Goal: Task Accomplishment & Management: Manage account settings

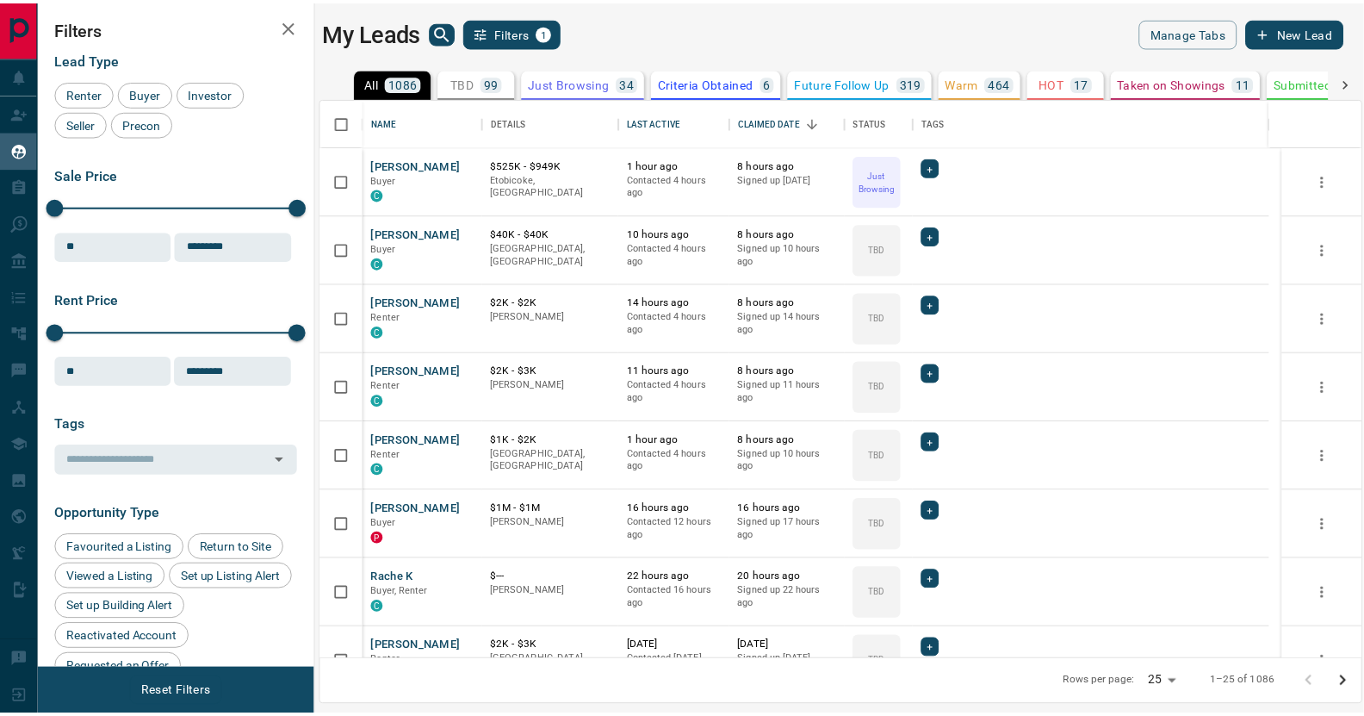
scroll to position [549, 1039]
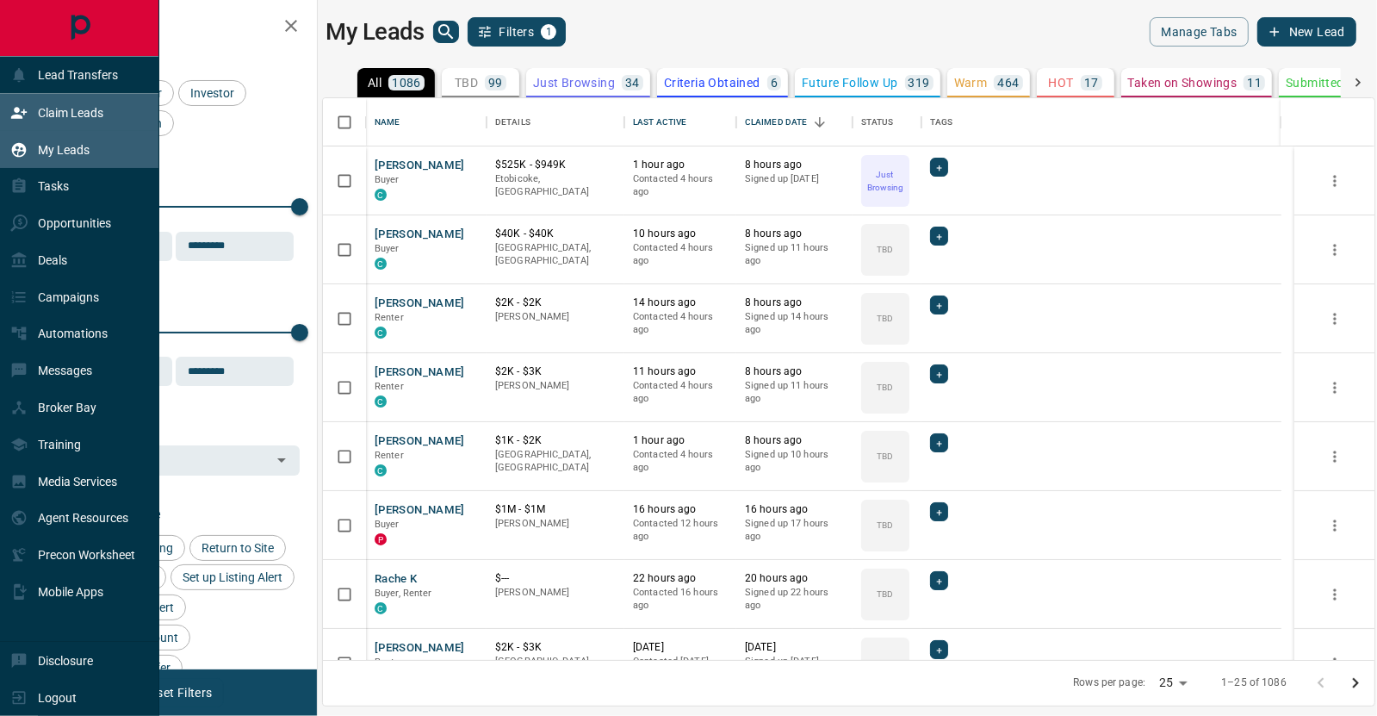
click at [28, 100] on div "Claim Leads" at bounding box center [56, 112] width 93 height 28
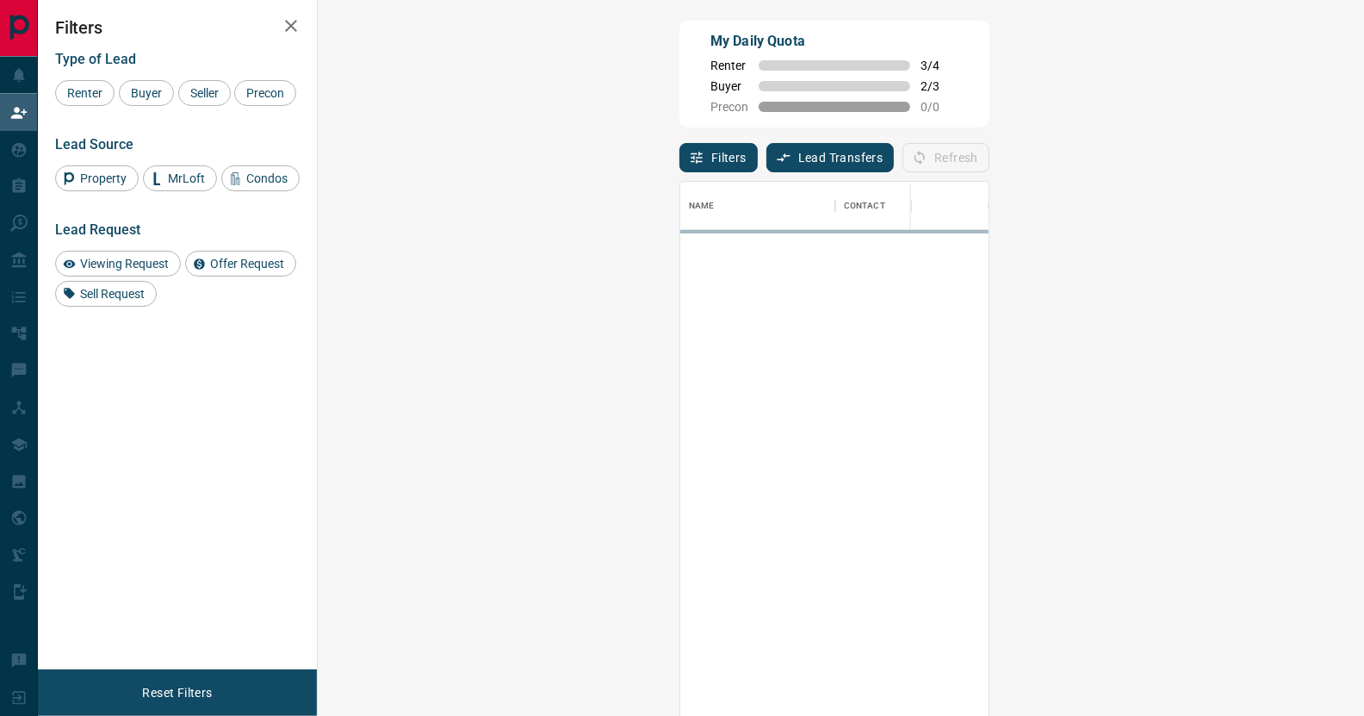
scroll to position [533, 997]
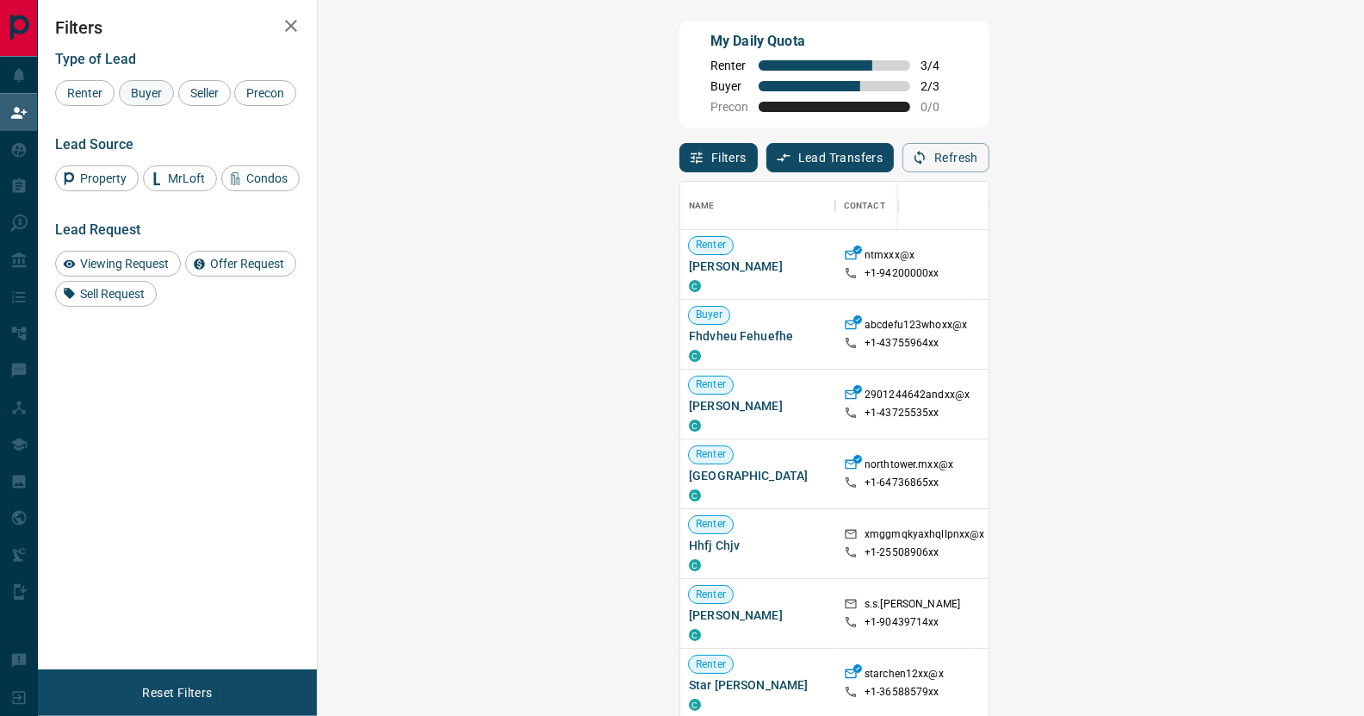
click at [143, 92] on span "Buyer" at bounding box center [146, 93] width 43 height 14
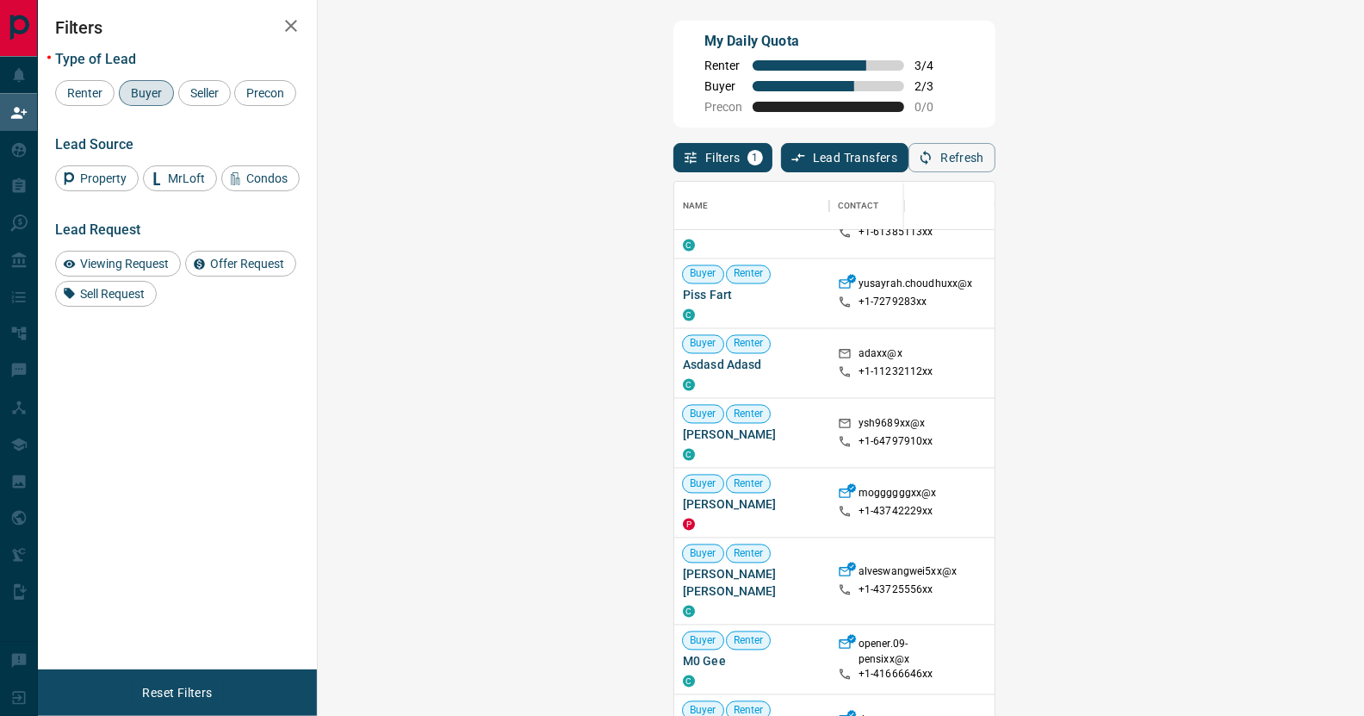
scroll to position [171, 0]
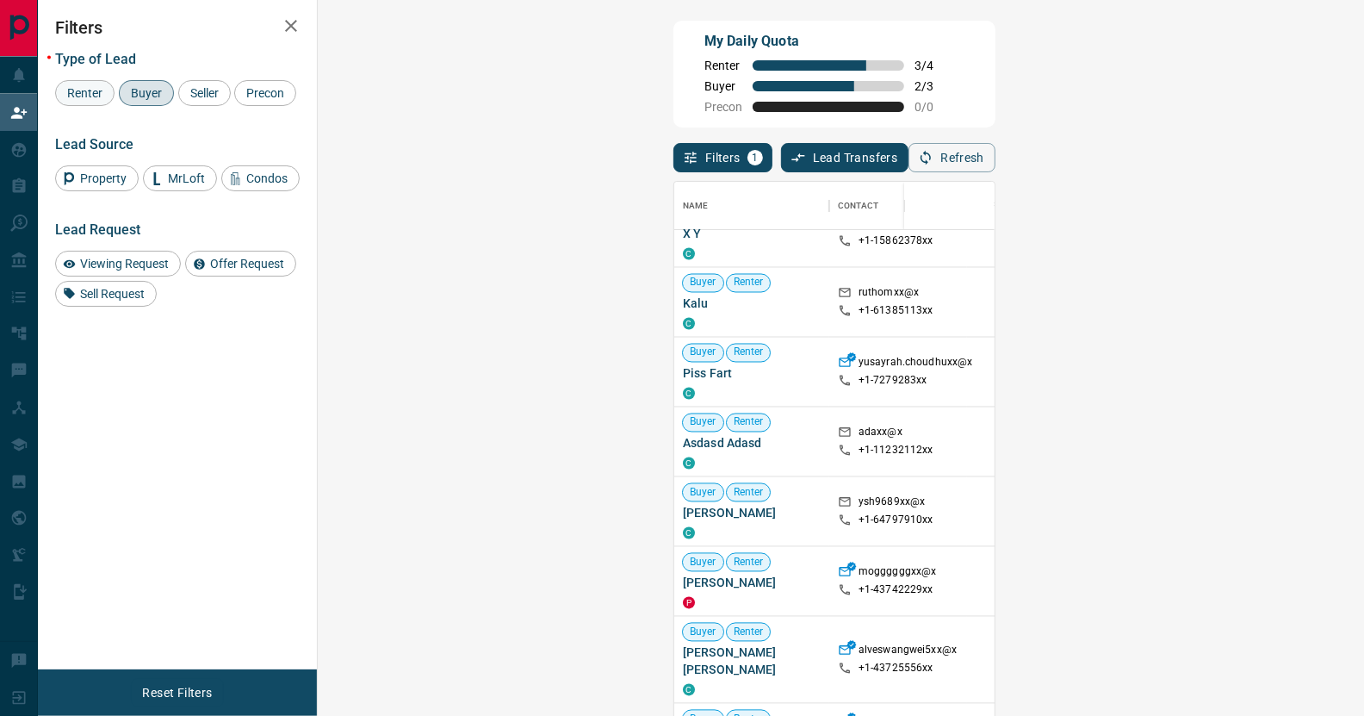
click at [90, 94] on span "Renter" at bounding box center [84, 93] width 47 height 14
click at [142, 89] on span "Buyer" at bounding box center [146, 93] width 43 height 14
click at [290, 28] on icon "button" at bounding box center [291, 25] width 21 height 21
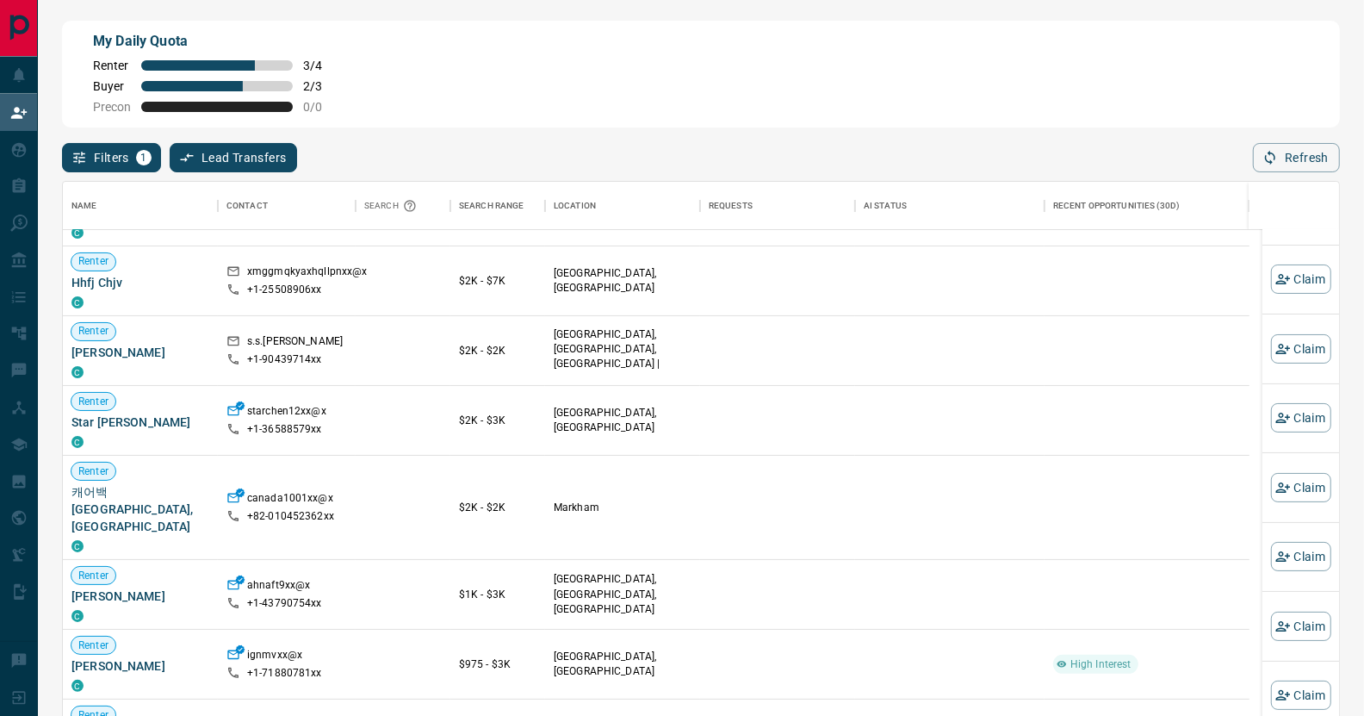
scroll to position [258, 0]
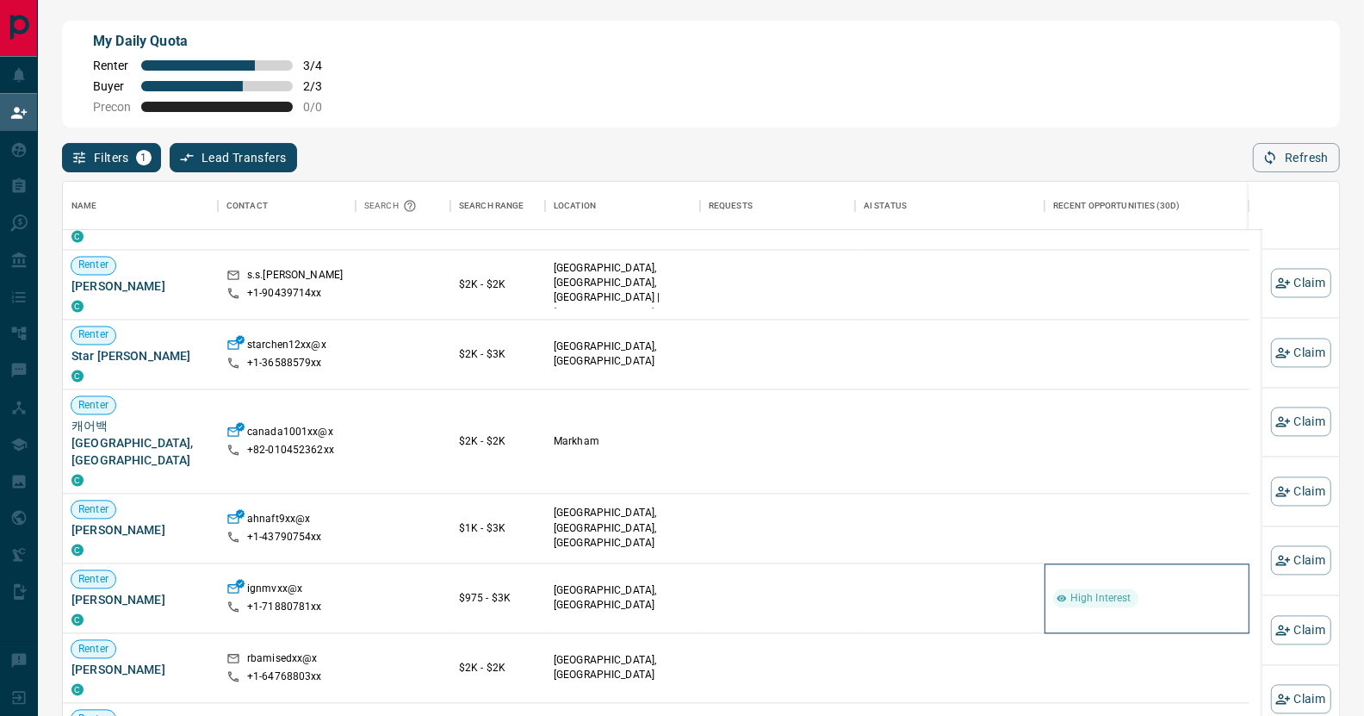
click at [1077, 591] on span "High Interest" at bounding box center [1100, 598] width 75 height 15
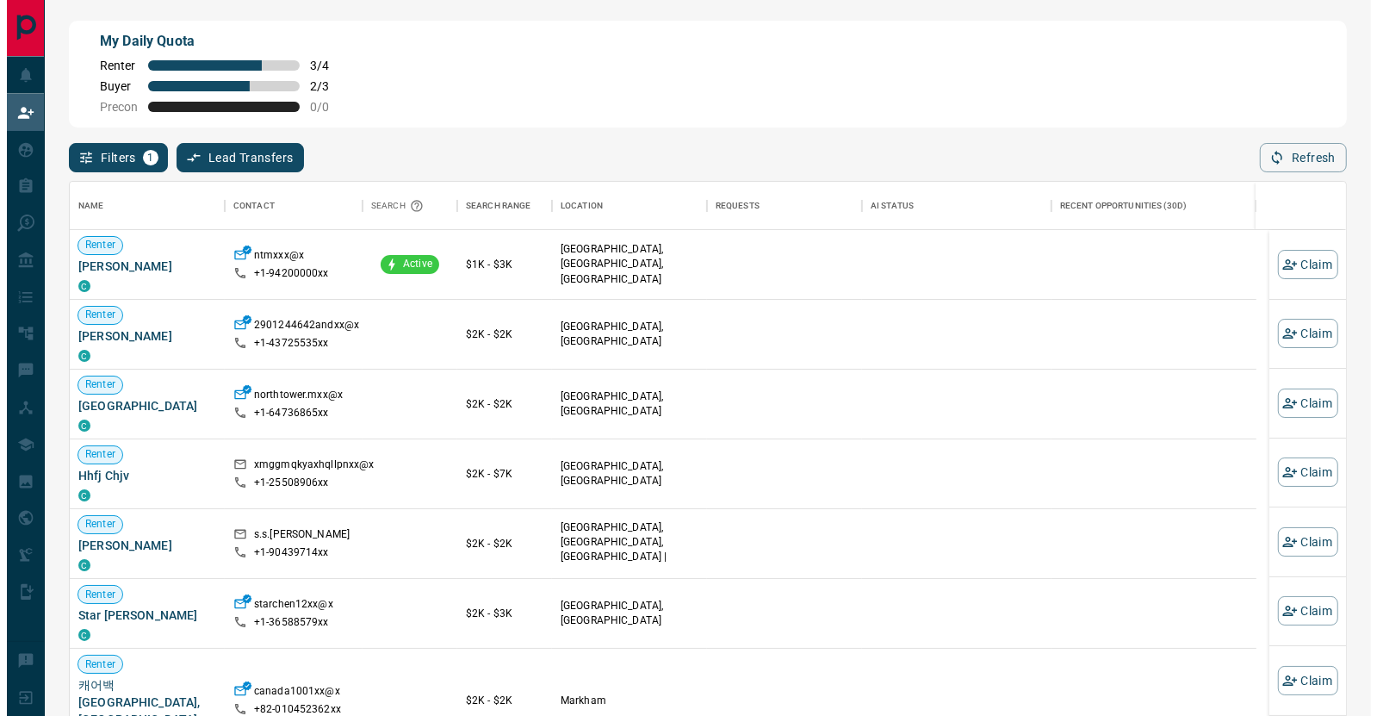
scroll to position [85, 0]
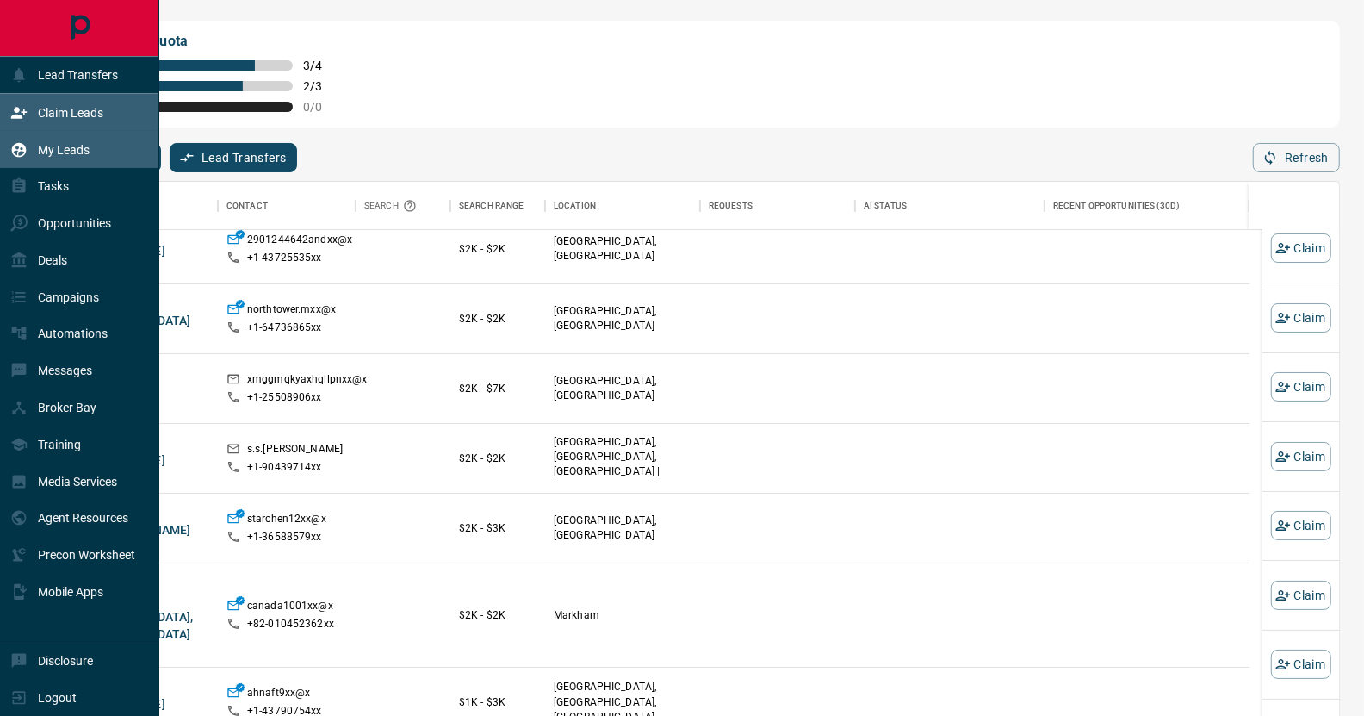
click at [42, 152] on p "My Leads" at bounding box center [64, 150] width 52 height 14
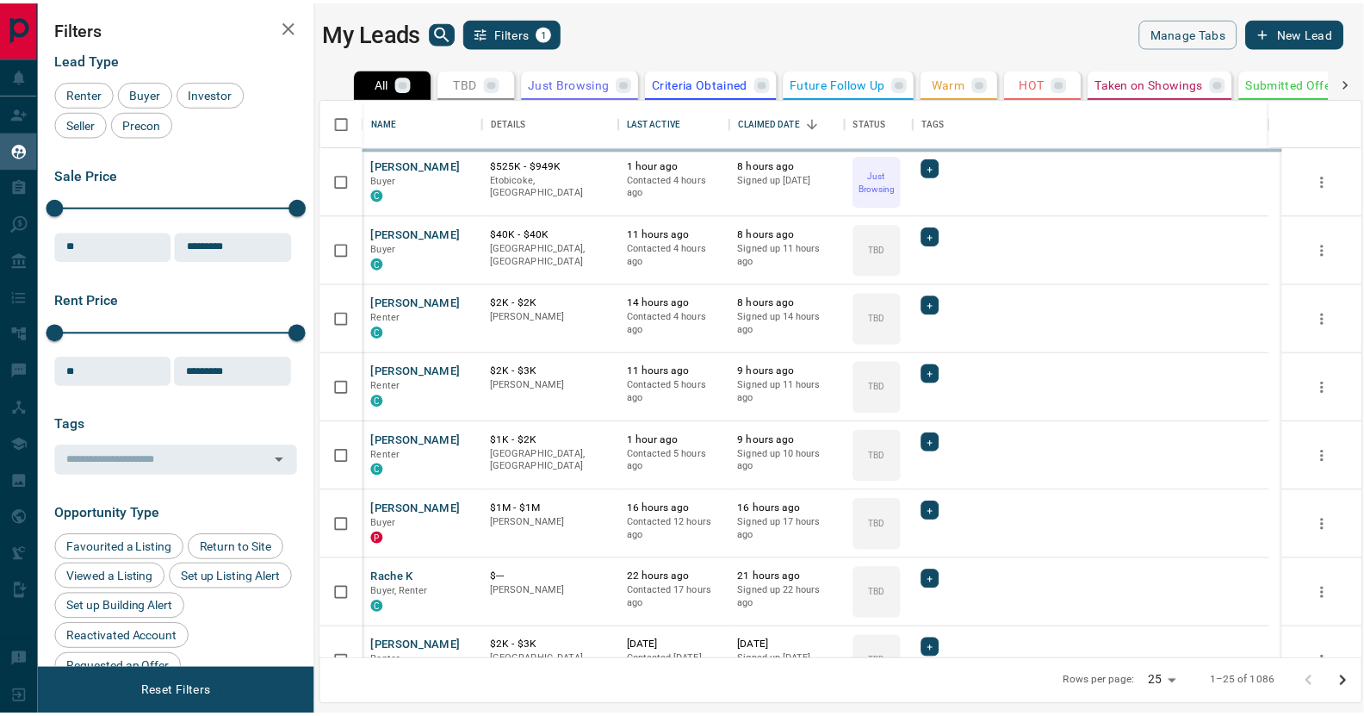
scroll to position [549, 1039]
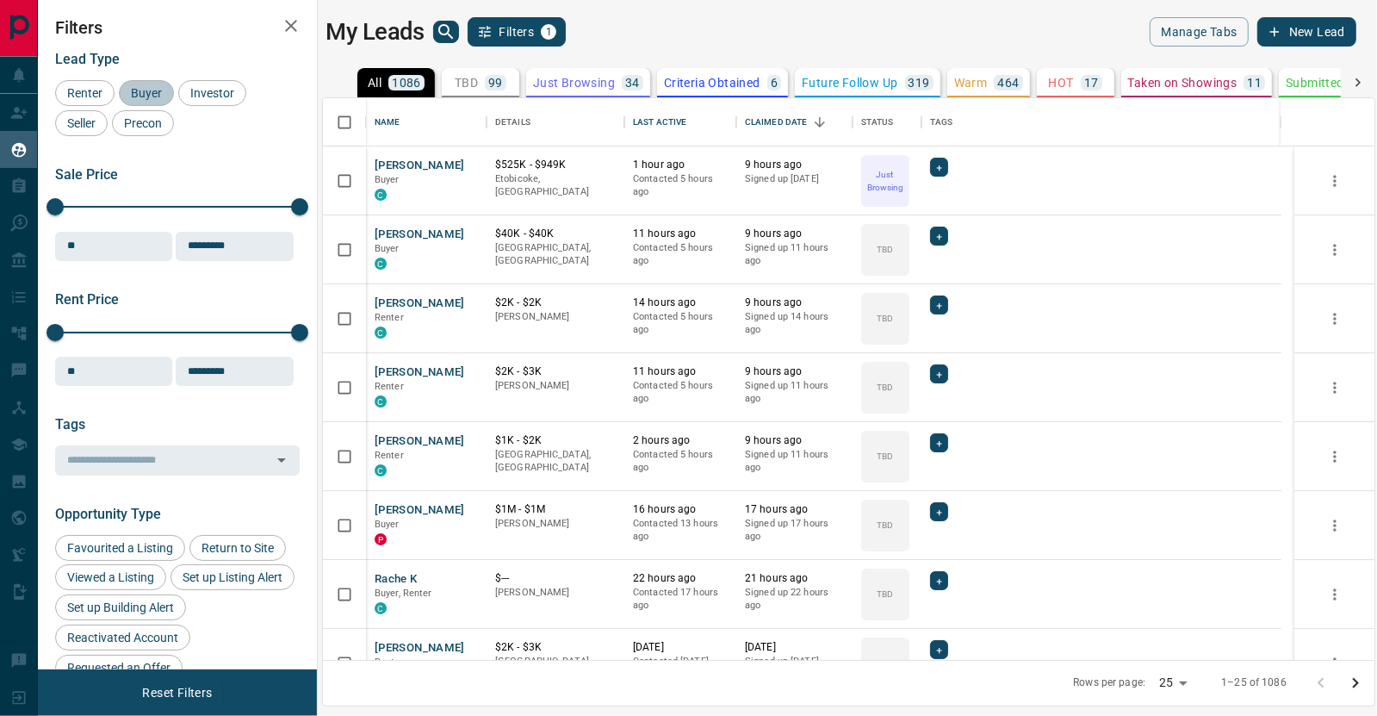
drag, startPoint x: 133, startPoint y: 84, endPoint x: 210, endPoint y: 127, distance: 87.5
click at [134, 84] on div "Buyer" at bounding box center [146, 93] width 55 height 26
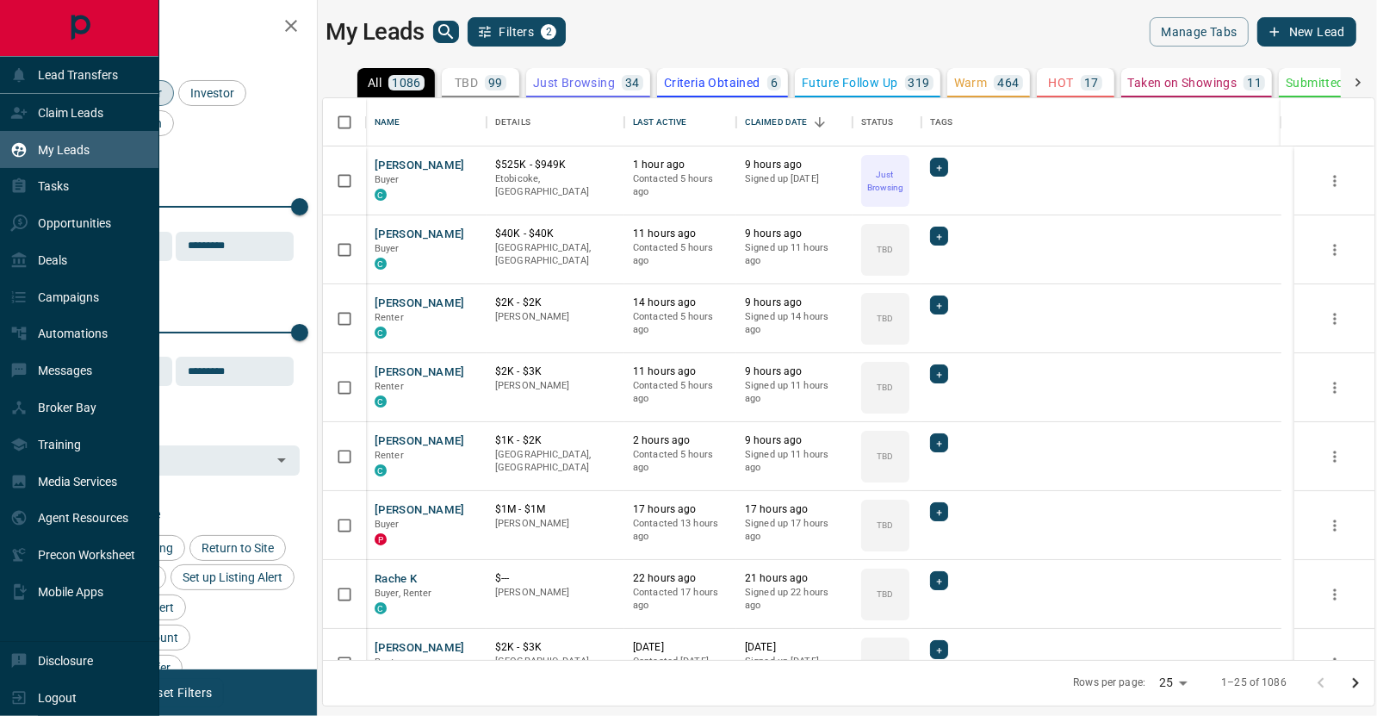
click at [10, 109] on icon at bounding box center [18, 112] width 17 height 17
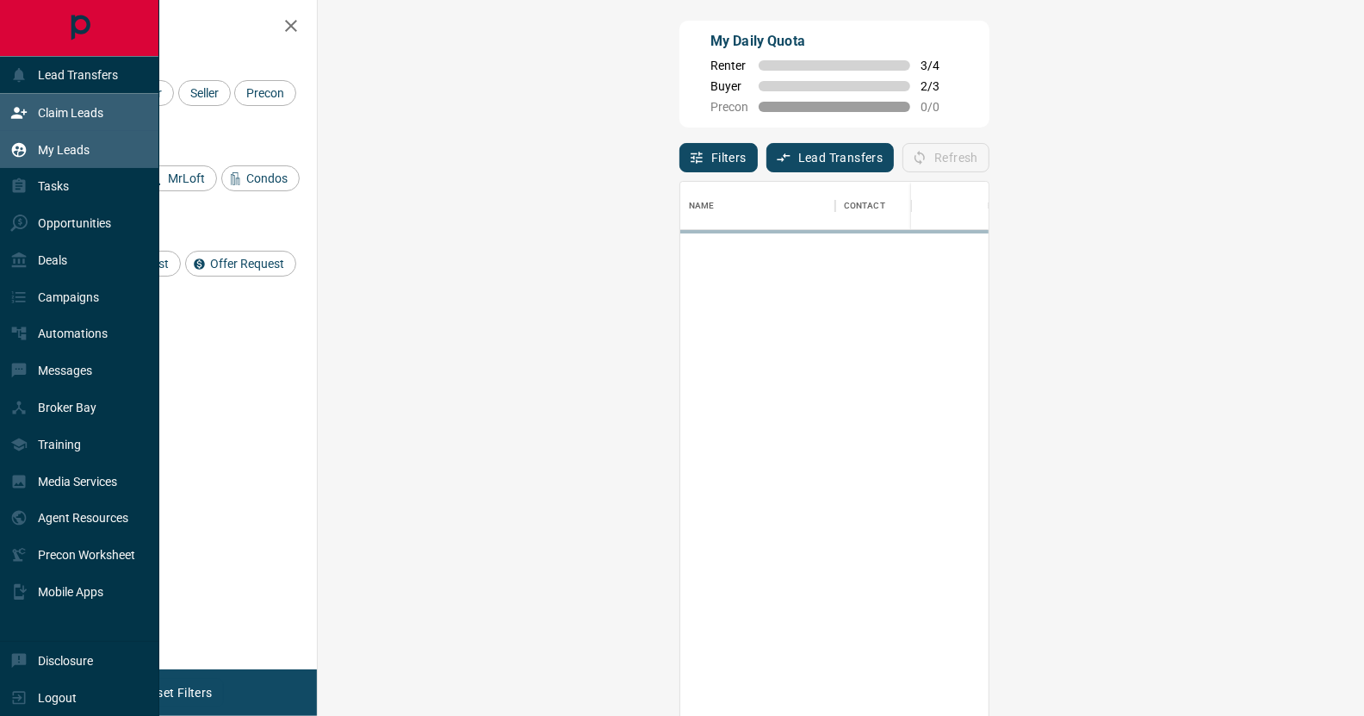
scroll to position [533, 997]
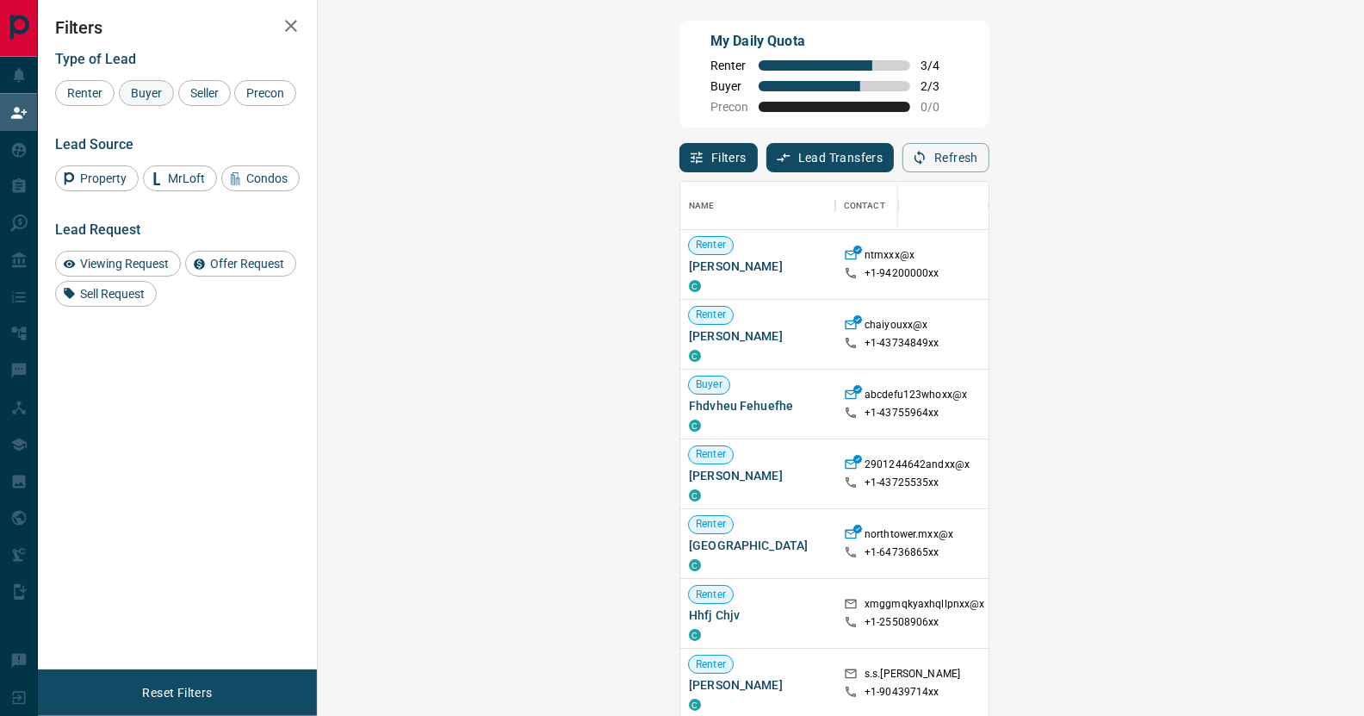
click at [155, 92] on span "Buyer" at bounding box center [146, 93] width 43 height 14
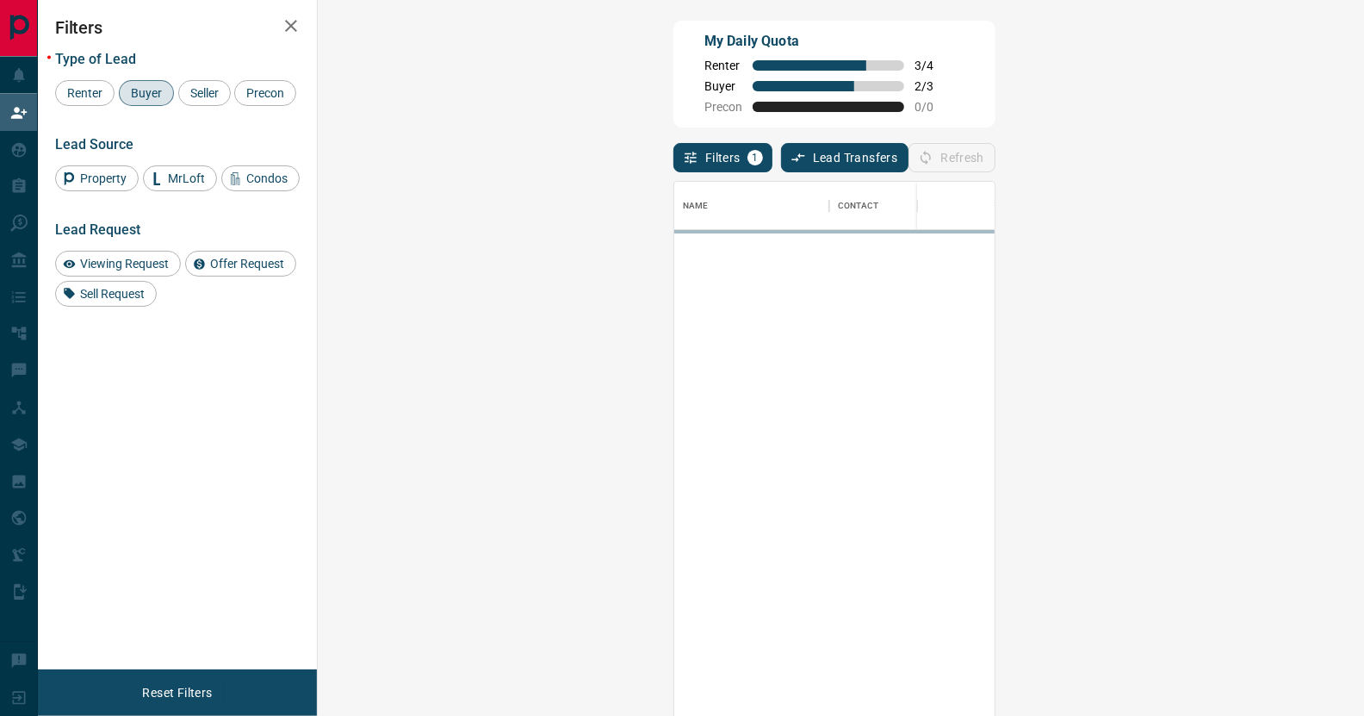
click at [995, 152] on div "Refresh" at bounding box center [951, 157] width 87 height 29
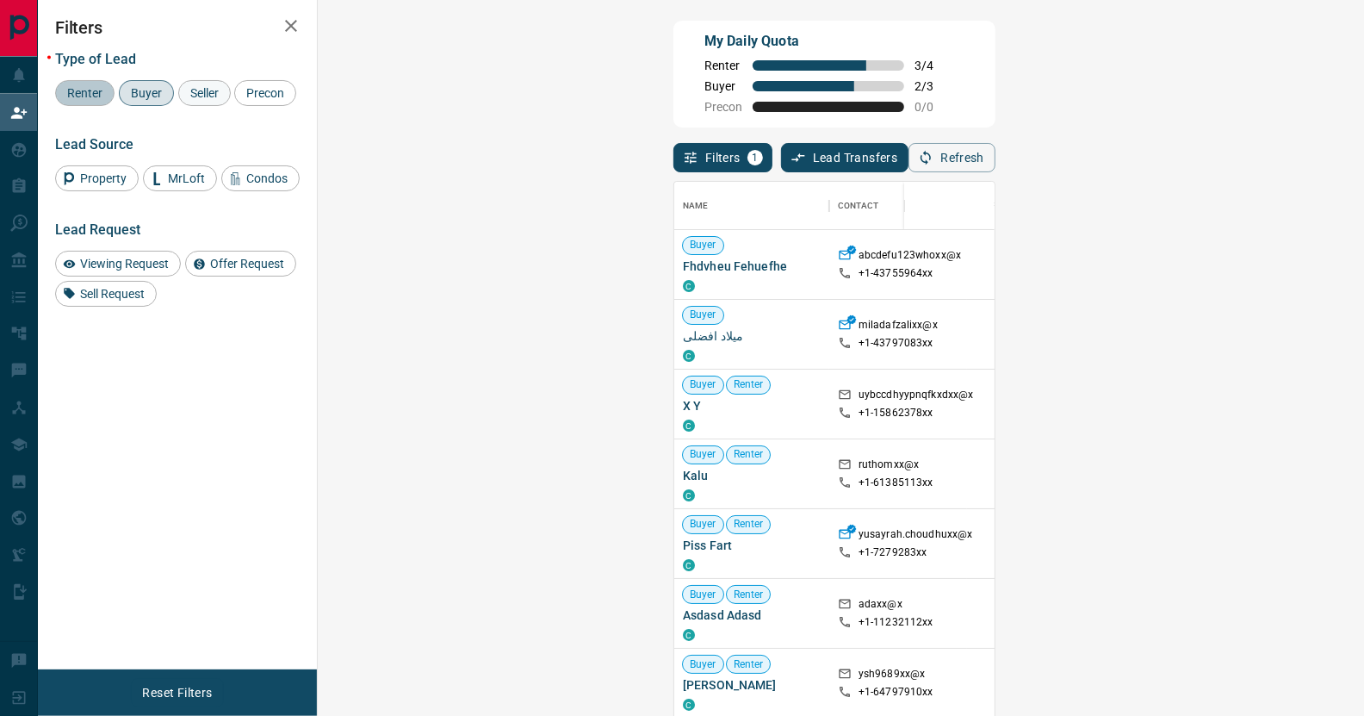
drag, startPoint x: 83, startPoint y: 89, endPoint x: 186, endPoint y: 88, distance: 103.3
click at [94, 87] on span "Renter" at bounding box center [84, 93] width 47 height 14
click at [152, 90] on span "Buyer" at bounding box center [146, 93] width 43 height 14
click at [293, 28] on icon "button" at bounding box center [291, 26] width 12 height 12
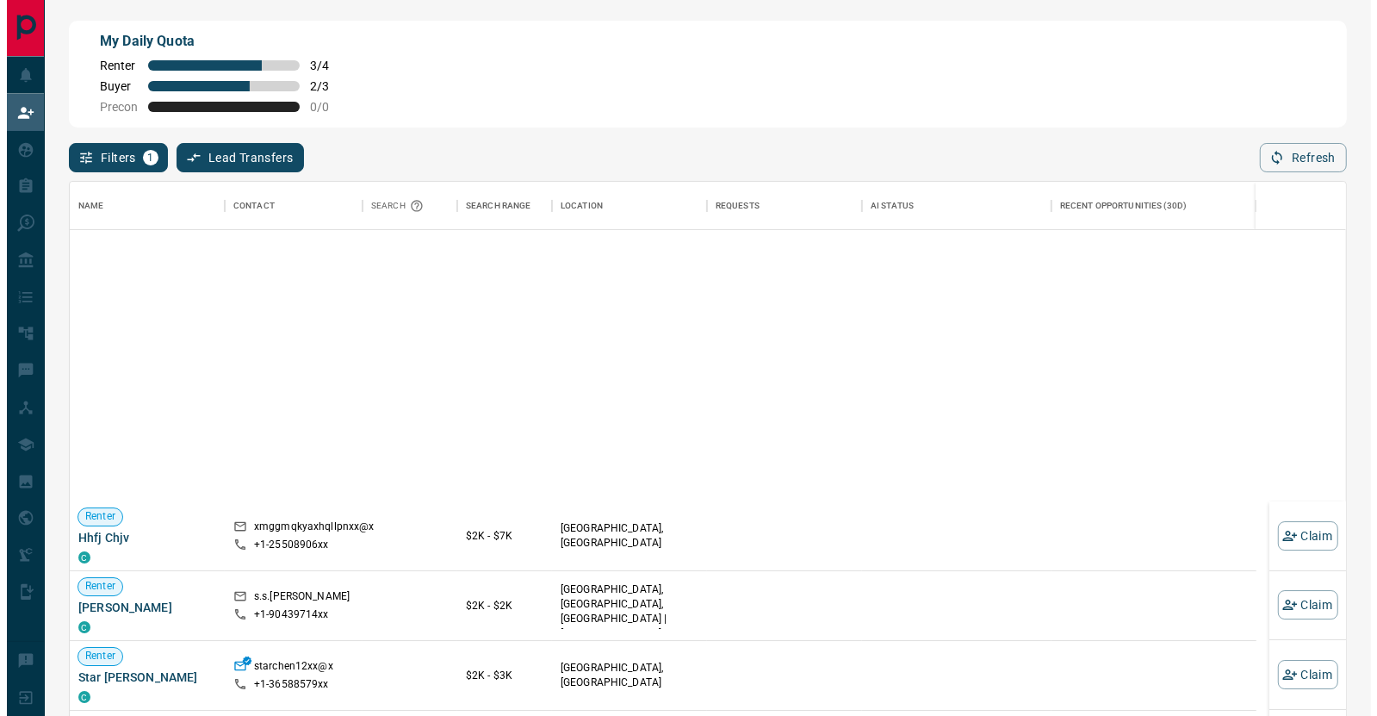
scroll to position [0, 0]
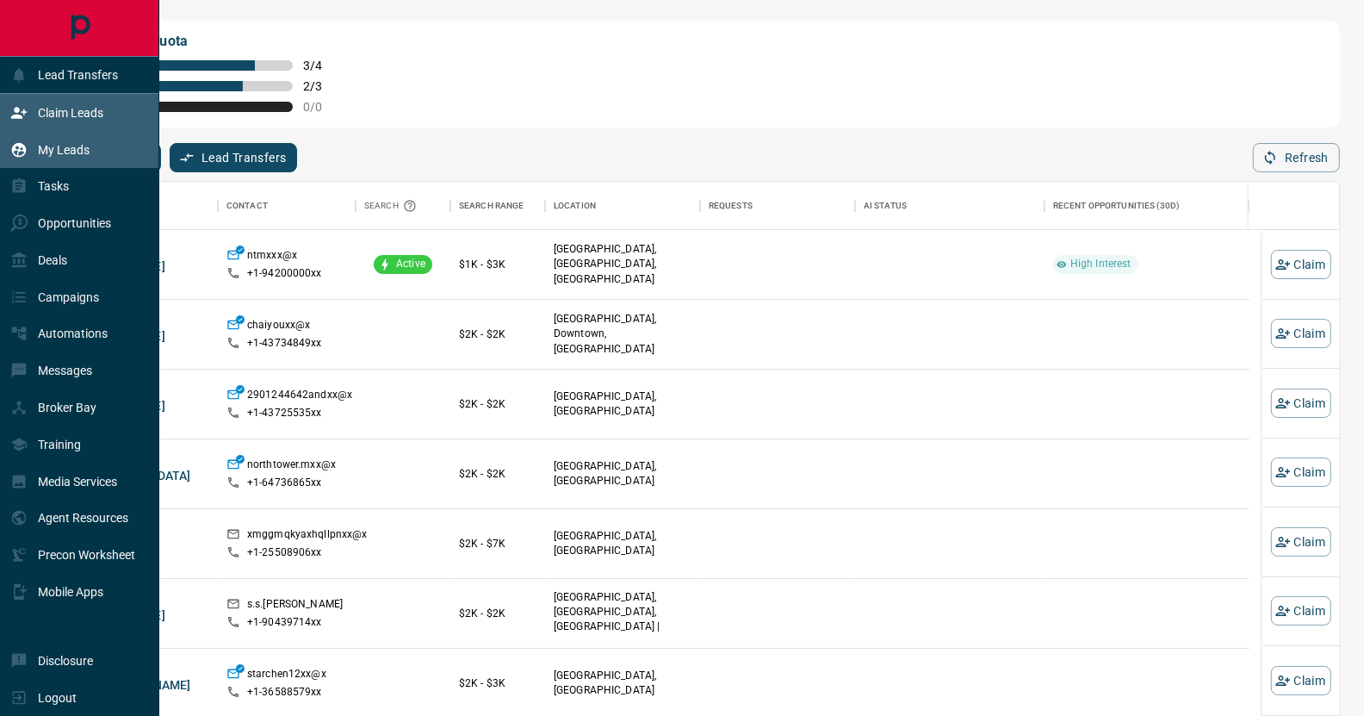
click at [53, 144] on p "My Leads" at bounding box center [64, 150] width 52 height 14
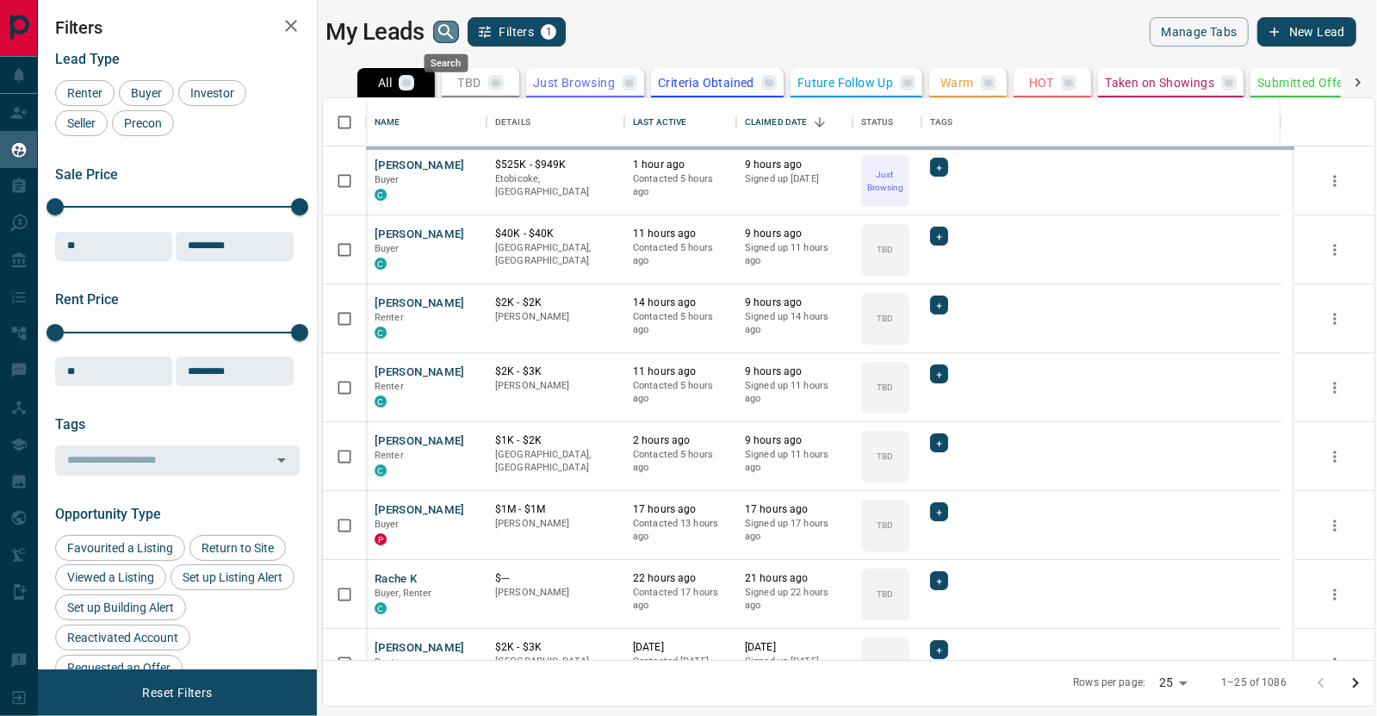
click at [449, 29] on icon "search button" at bounding box center [445, 31] width 15 height 15
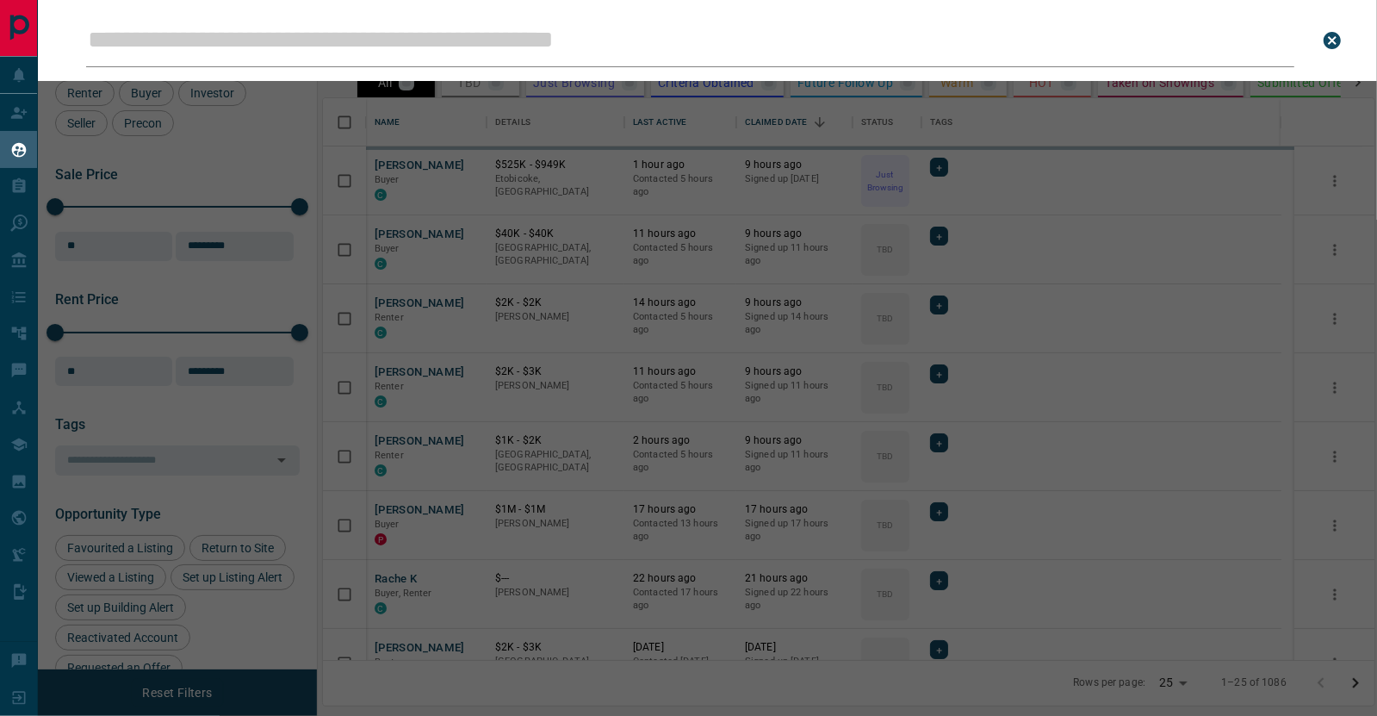
click at [424, 49] on input "Leads Search Bar" at bounding box center [690, 40] width 1208 height 53
type input "****"
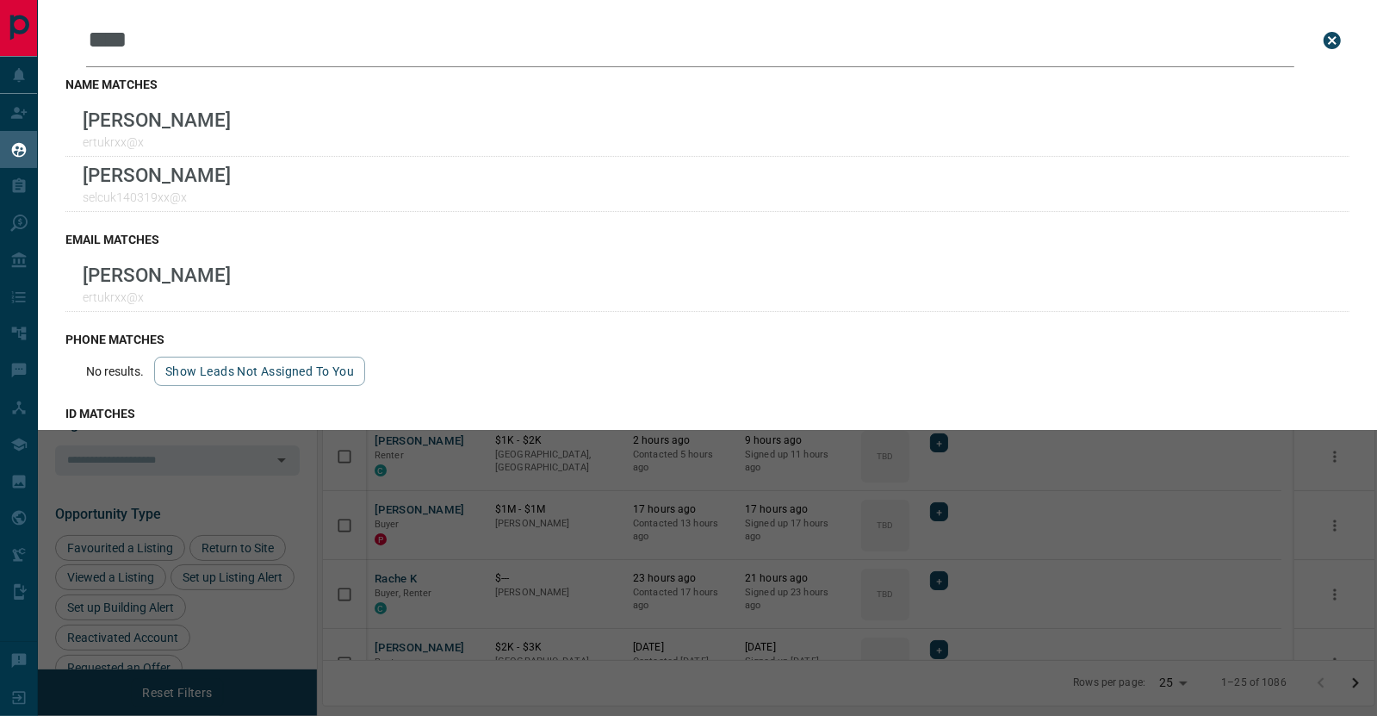
drag, startPoint x: 1313, startPoint y: 40, endPoint x: 1203, endPoint y: 38, distance: 110.2
click at [1323, 40] on icon "close search bar" at bounding box center [1331, 40] width 17 height 17
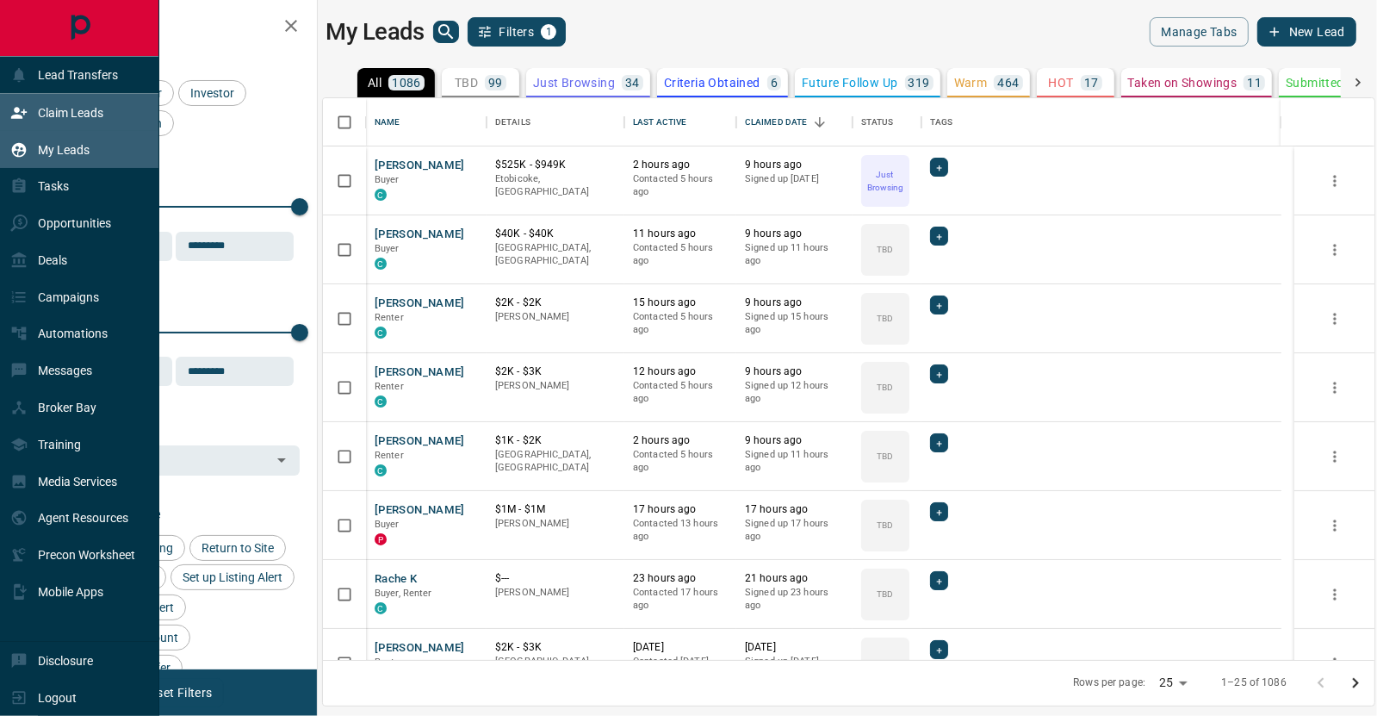
click at [30, 114] on div "Claim Leads" at bounding box center [56, 112] width 93 height 28
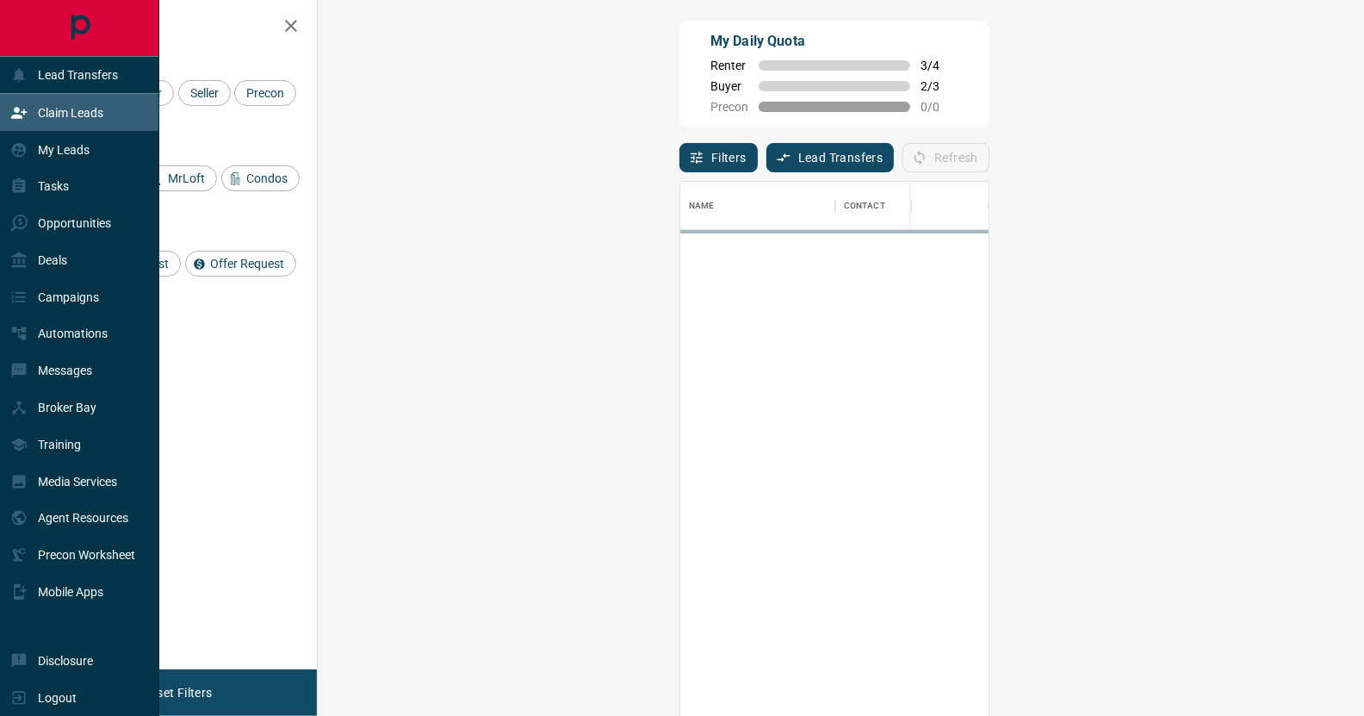
scroll to position [533, 997]
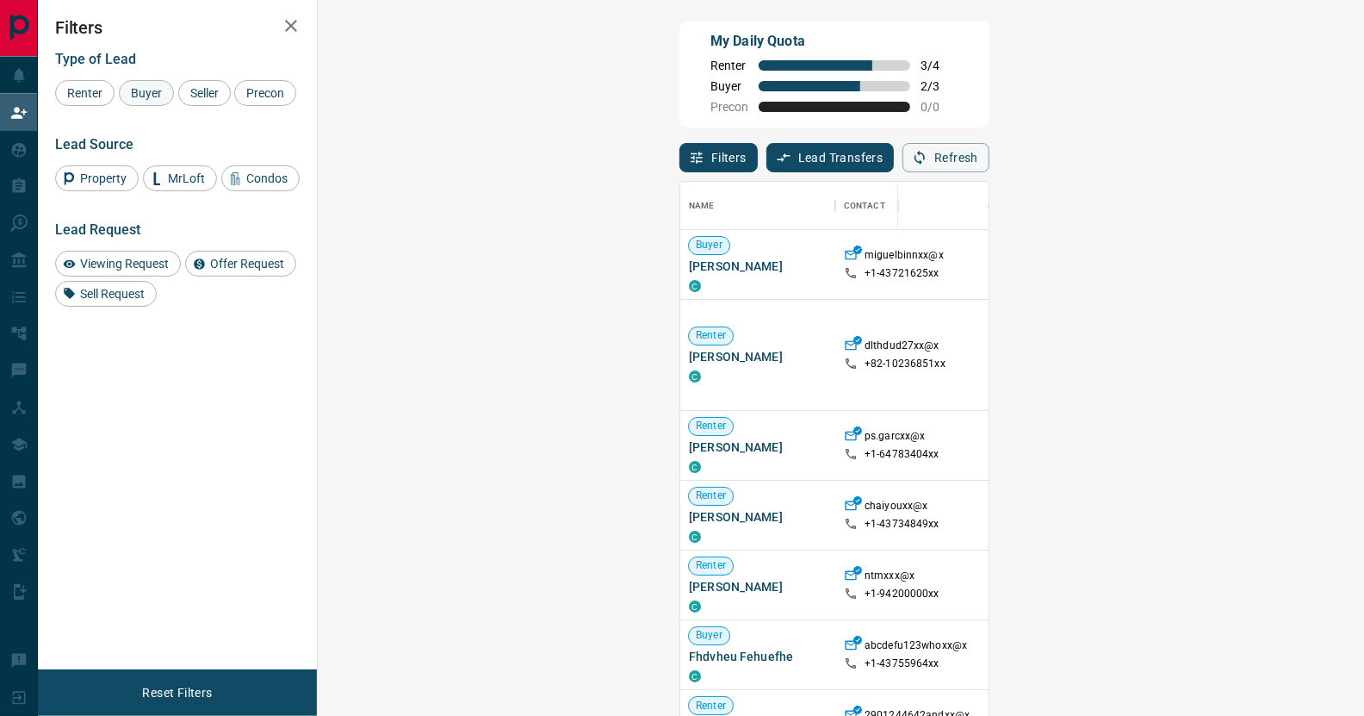
click at [150, 93] on span "Buyer" at bounding box center [146, 93] width 43 height 14
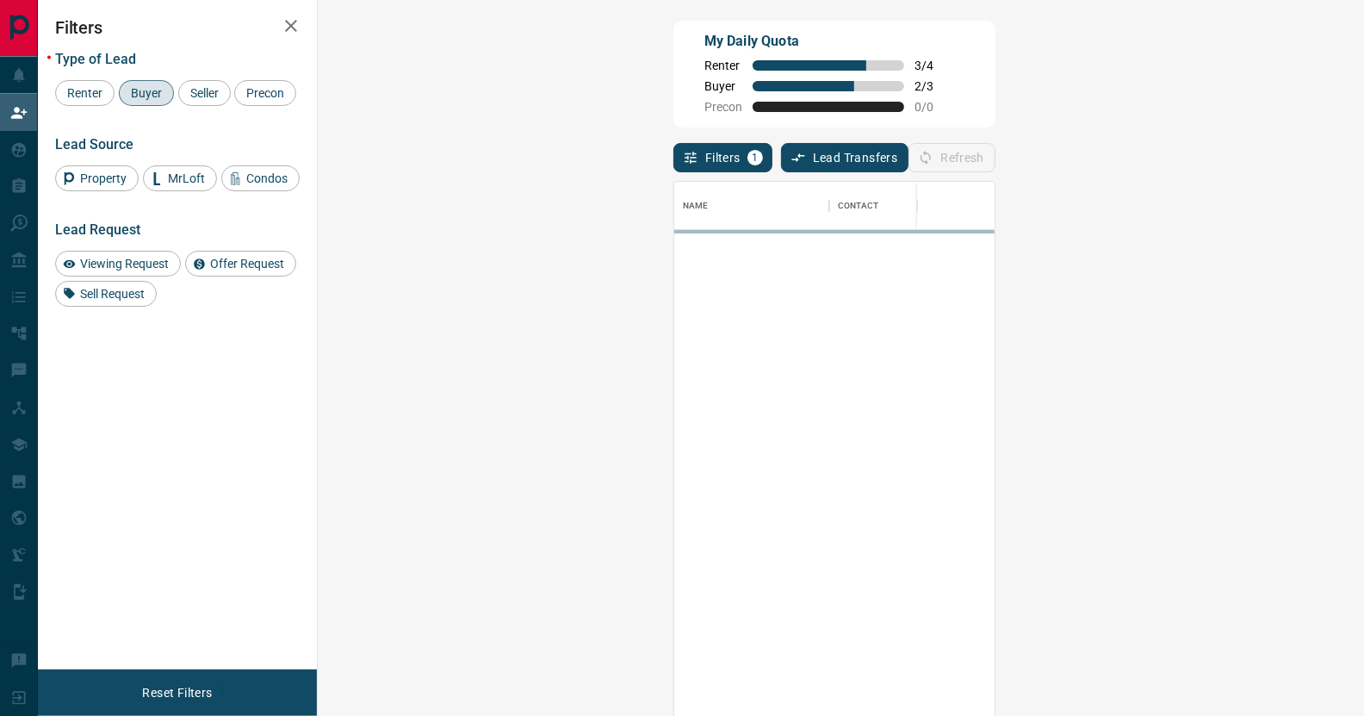
click at [995, 163] on div "Refresh" at bounding box center [951, 157] width 87 height 29
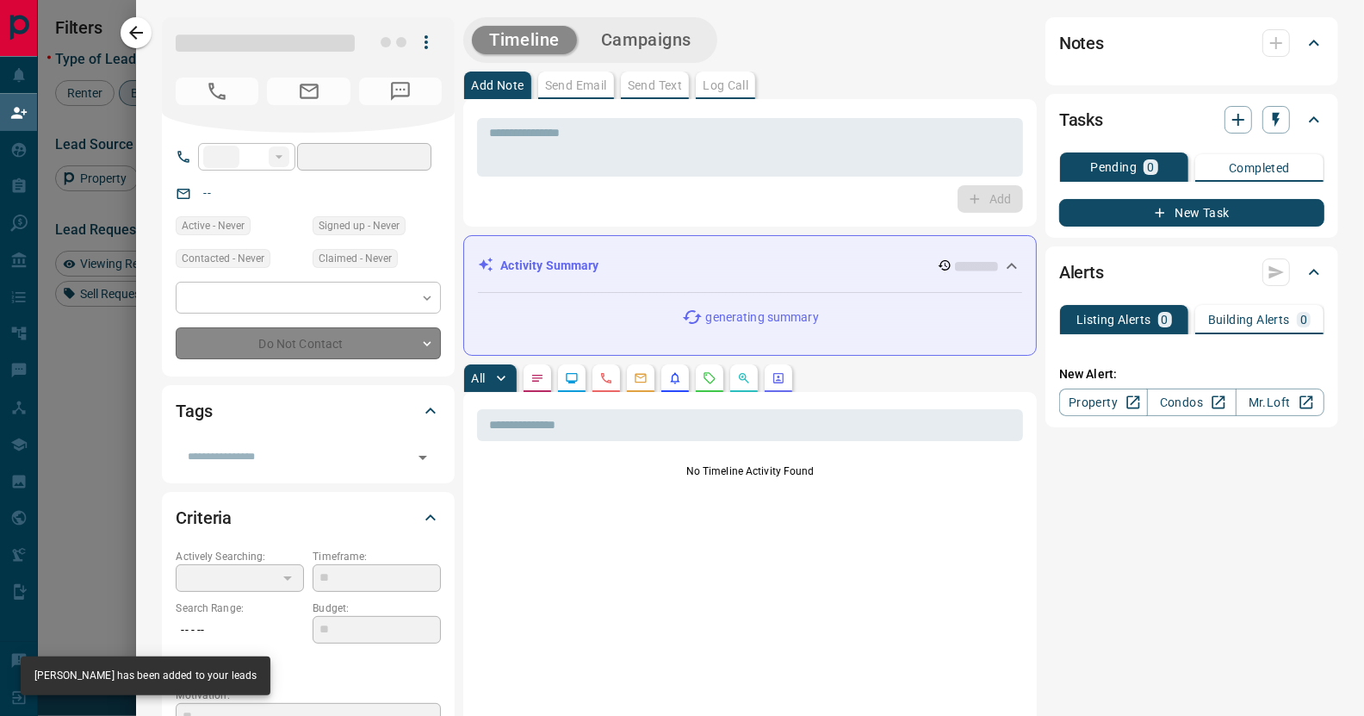
type input "**"
type input "**********"
type input "**"
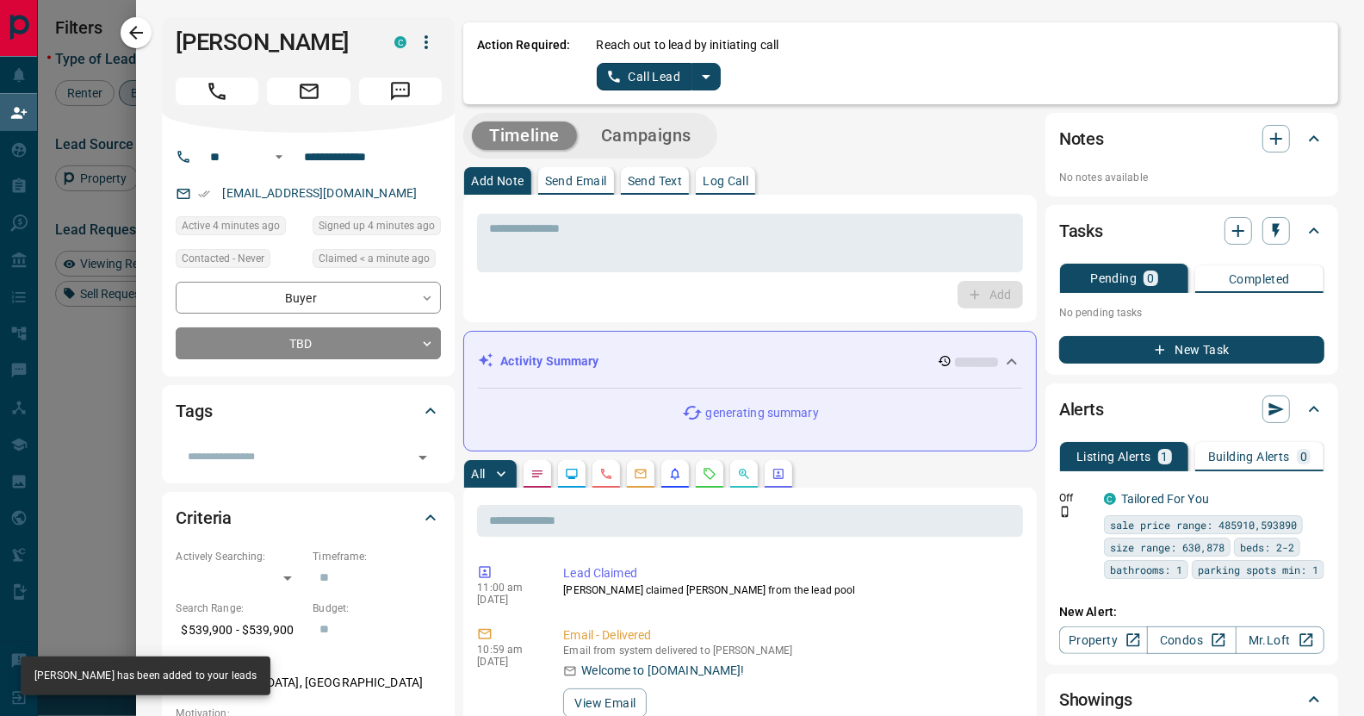
drag, startPoint x: 651, startPoint y: 76, endPoint x: 753, endPoint y: 116, distance: 110.2
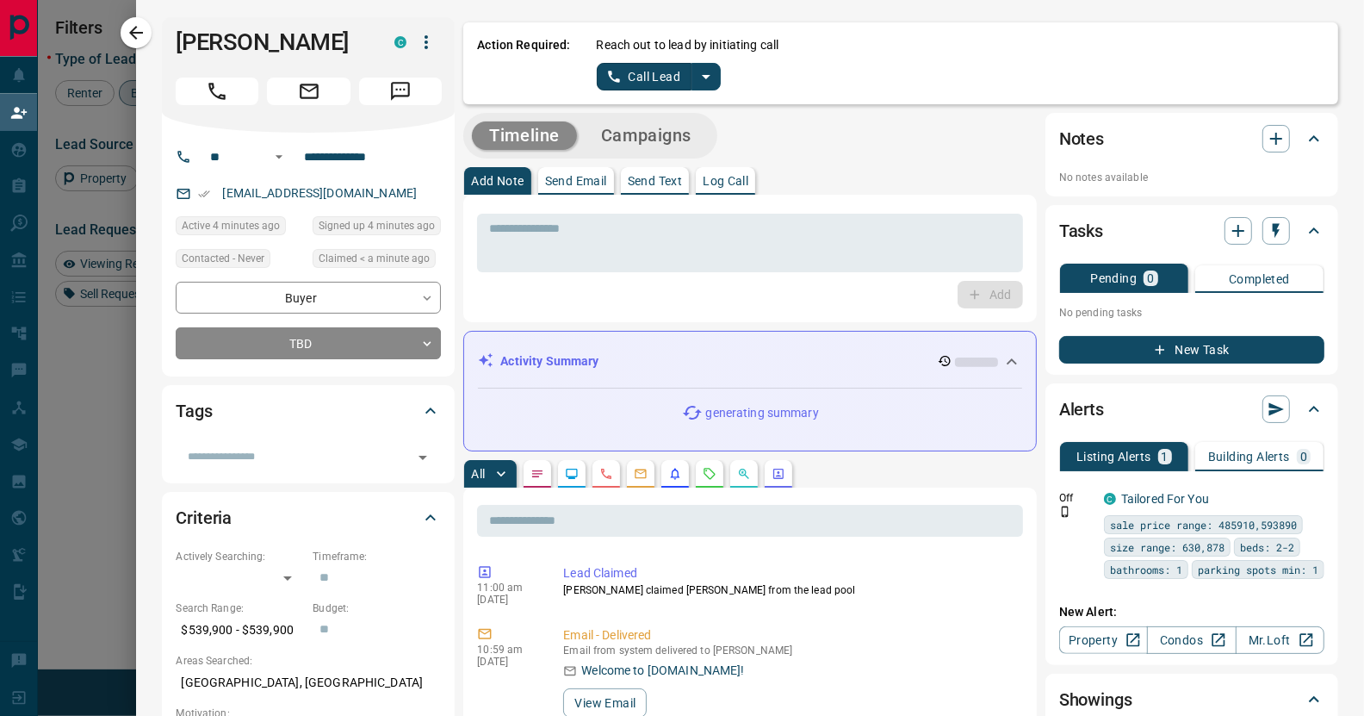
click at [702, 76] on icon "split button" at bounding box center [706, 76] width 21 height 21
click at [652, 141] on li "Log Manual Call" at bounding box center [657, 136] width 105 height 26
click at [616, 86] on button "Log Manual Call" at bounding box center [654, 77] width 114 height 28
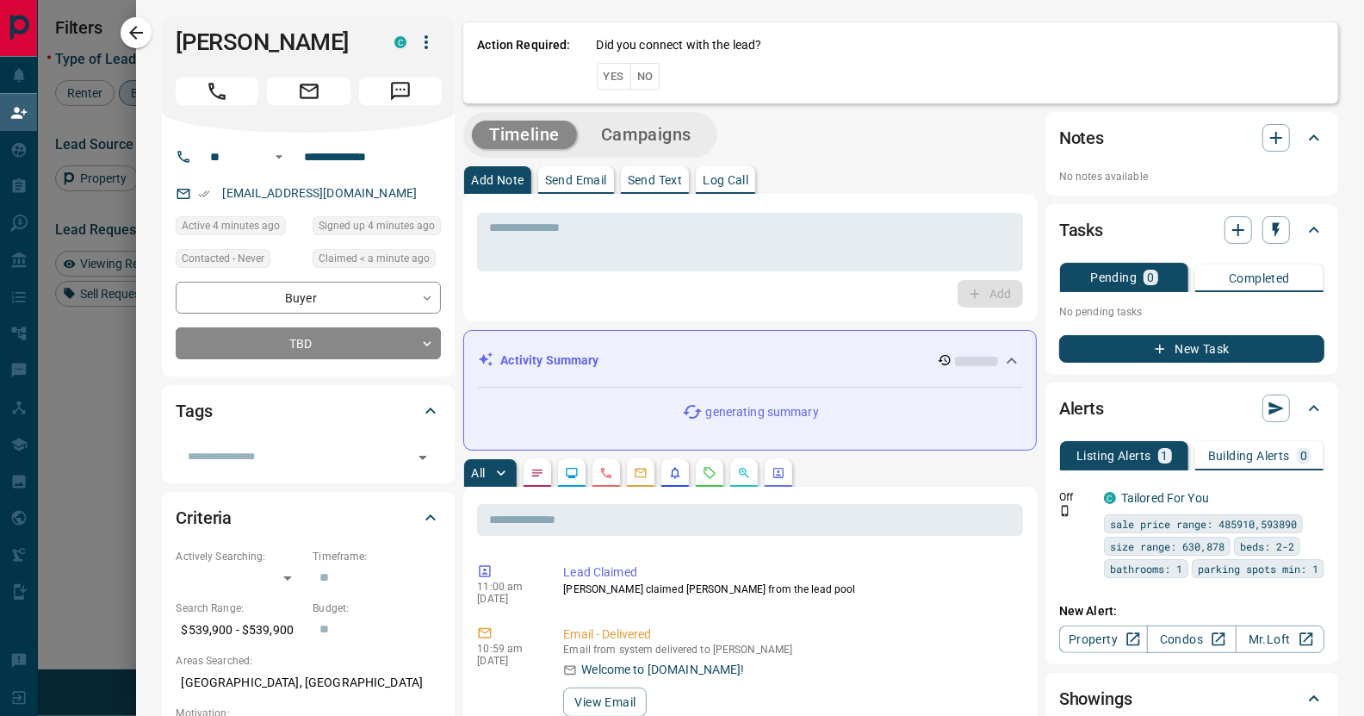
click at [597, 72] on button "Yes" at bounding box center [614, 76] width 34 height 27
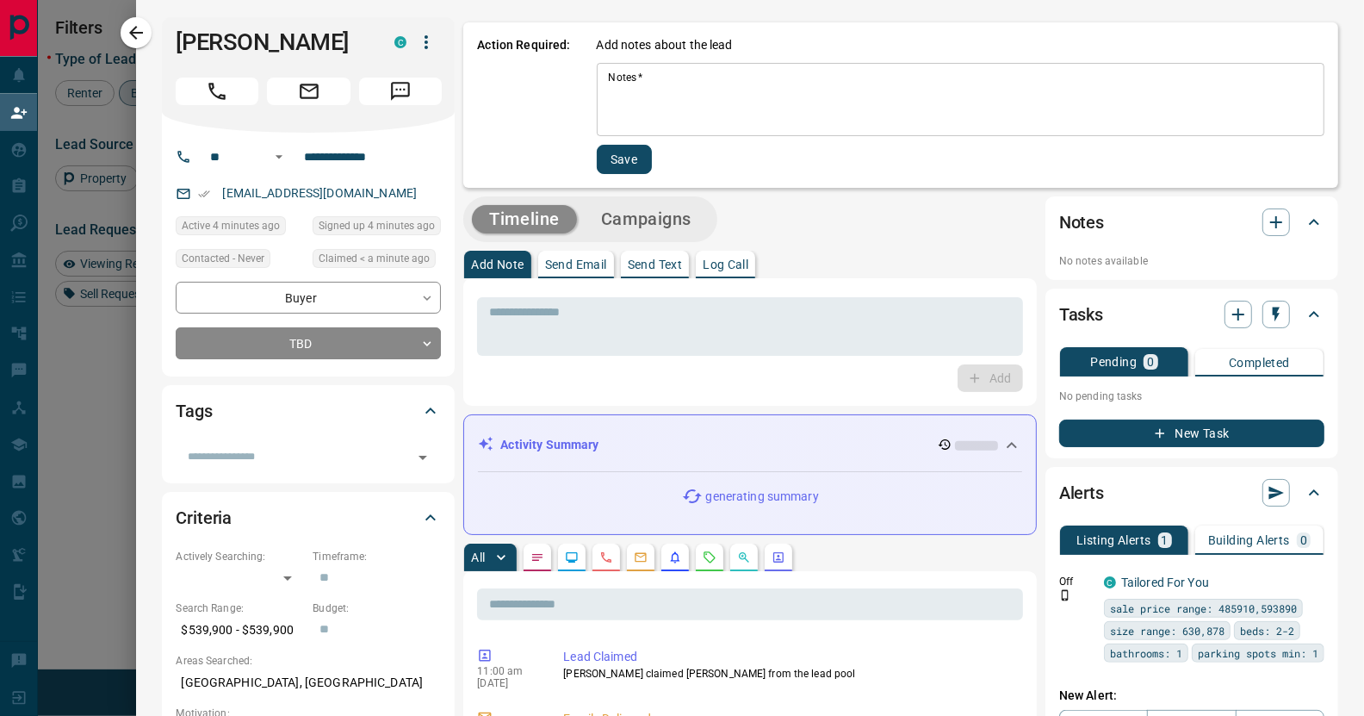
click at [637, 81] on textarea "Notes   *" at bounding box center [960, 100] width 703 height 59
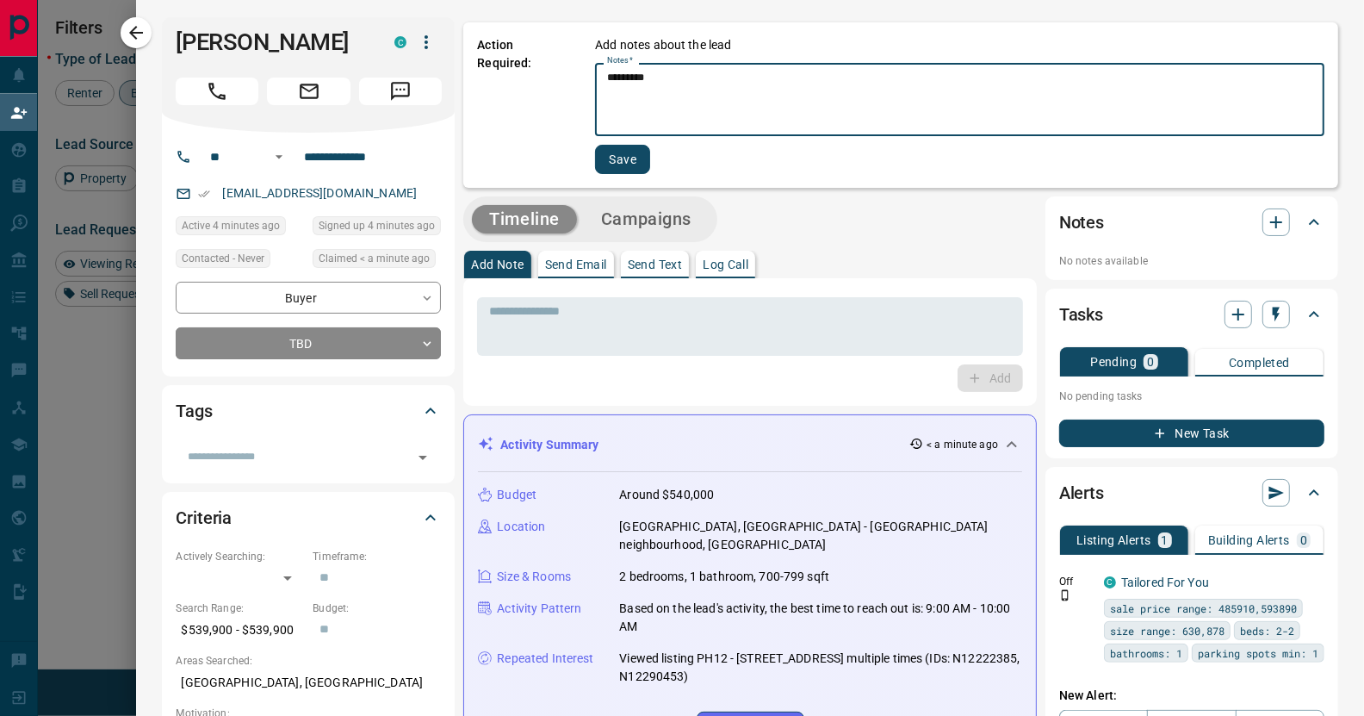
type textarea "*********"
drag, startPoint x: 621, startPoint y: 151, endPoint x: 414, endPoint y: 64, distance: 224.2
click at [621, 149] on button "Save" at bounding box center [622, 159] width 55 height 29
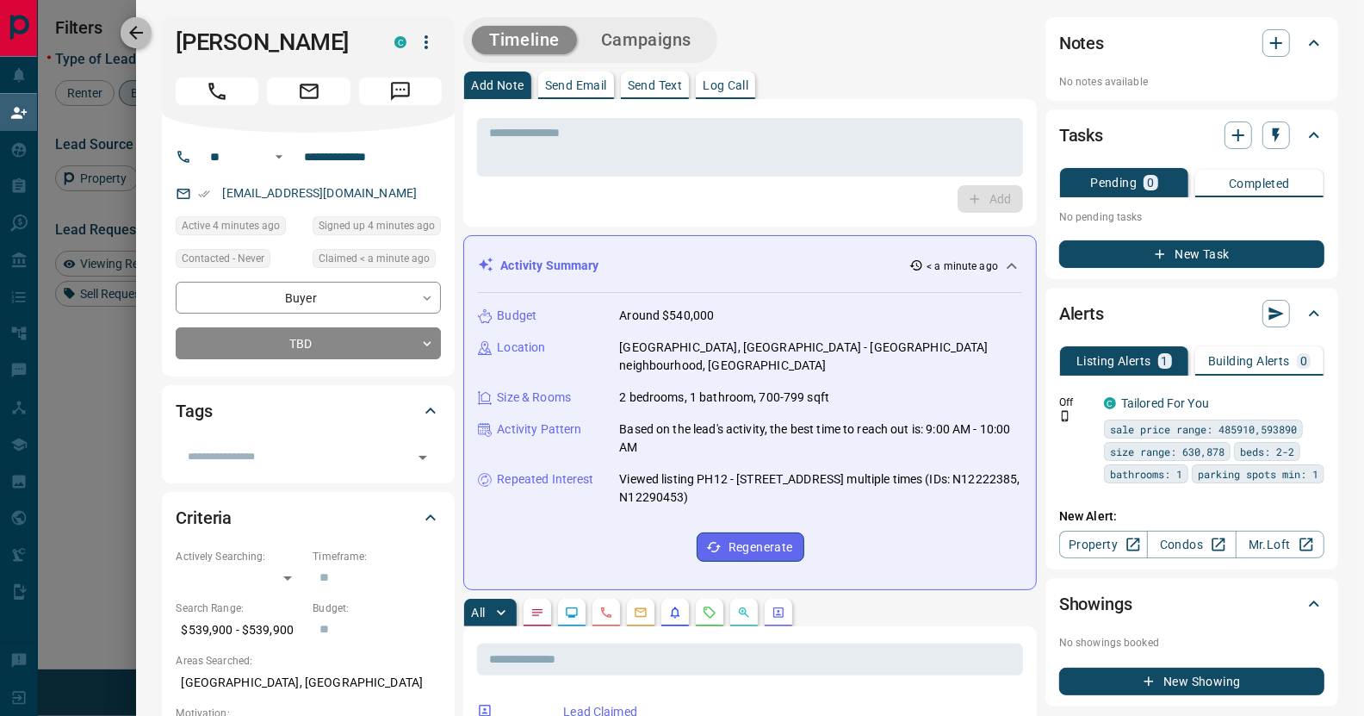
click at [137, 33] on icon "button" at bounding box center [136, 33] width 14 height 14
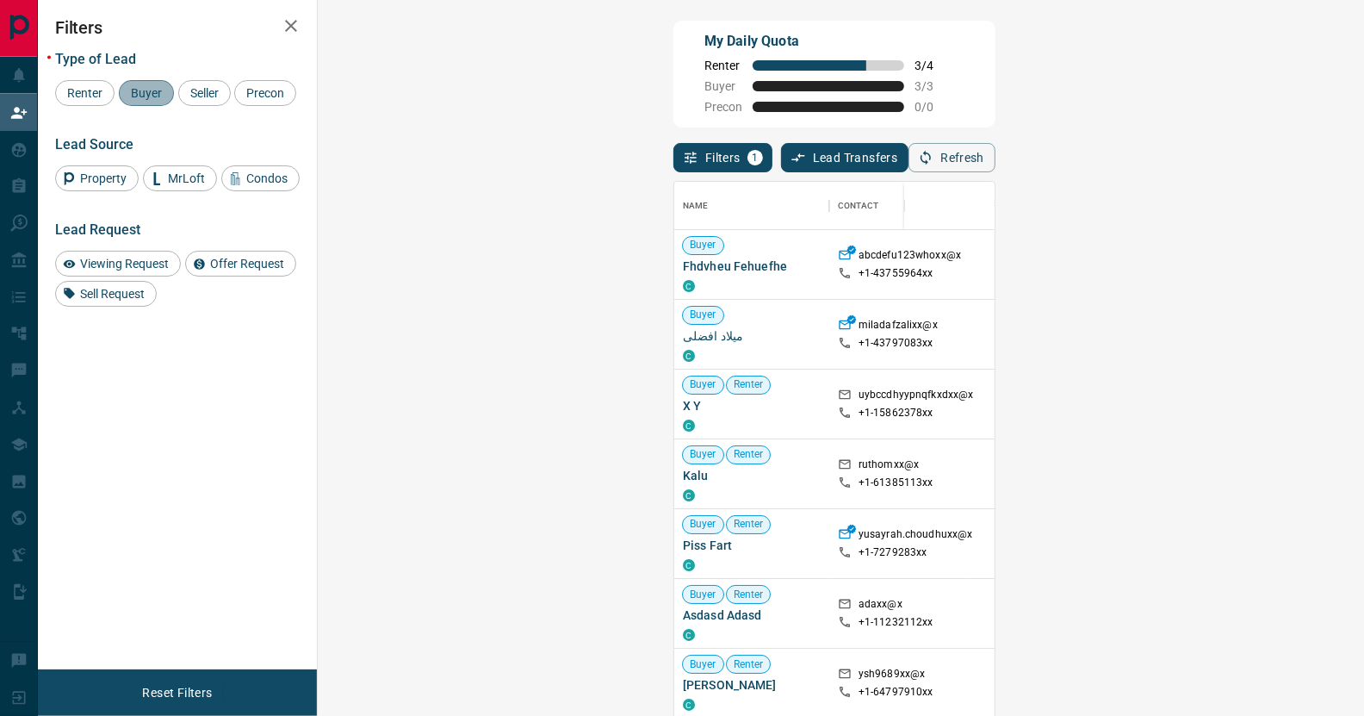
click at [153, 88] on span "Buyer" at bounding box center [146, 93] width 43 height 14
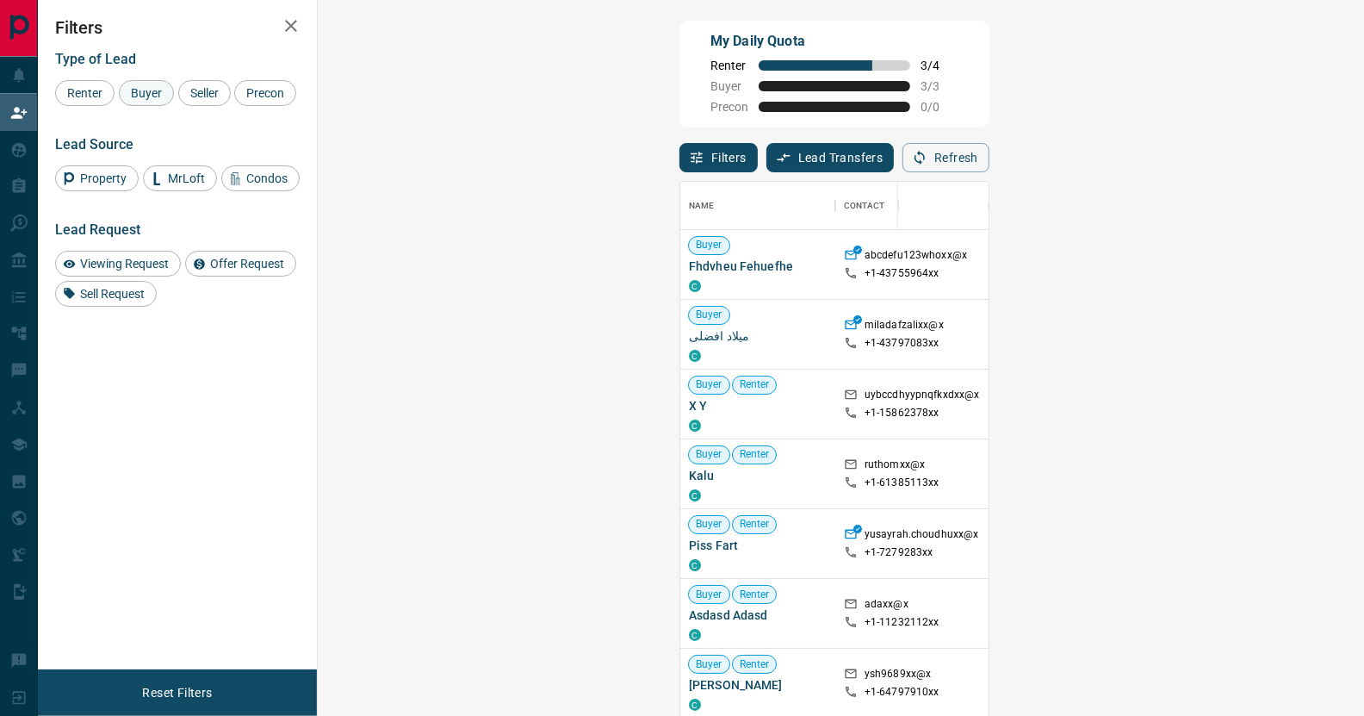
click at [146, 90] on span "Buyer" at bounding box center [146, 93] width 43 height 14
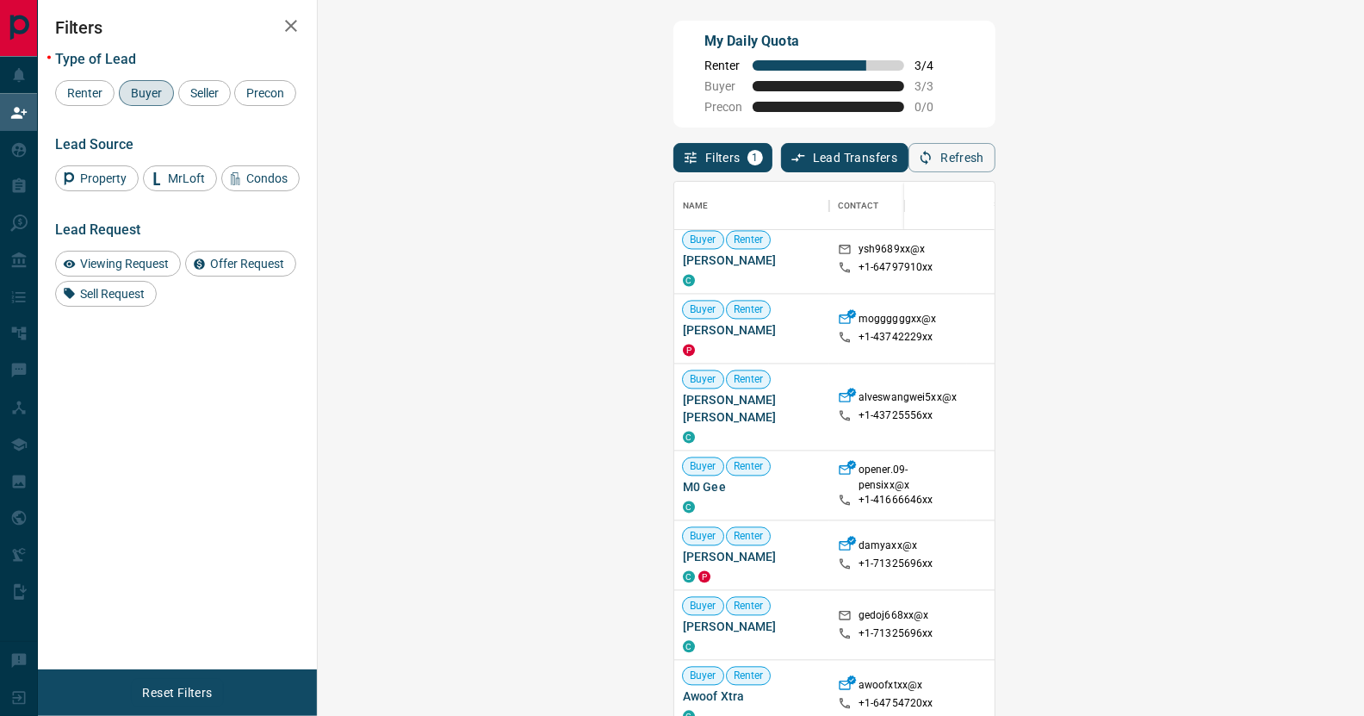
scroll to position [430, 0]
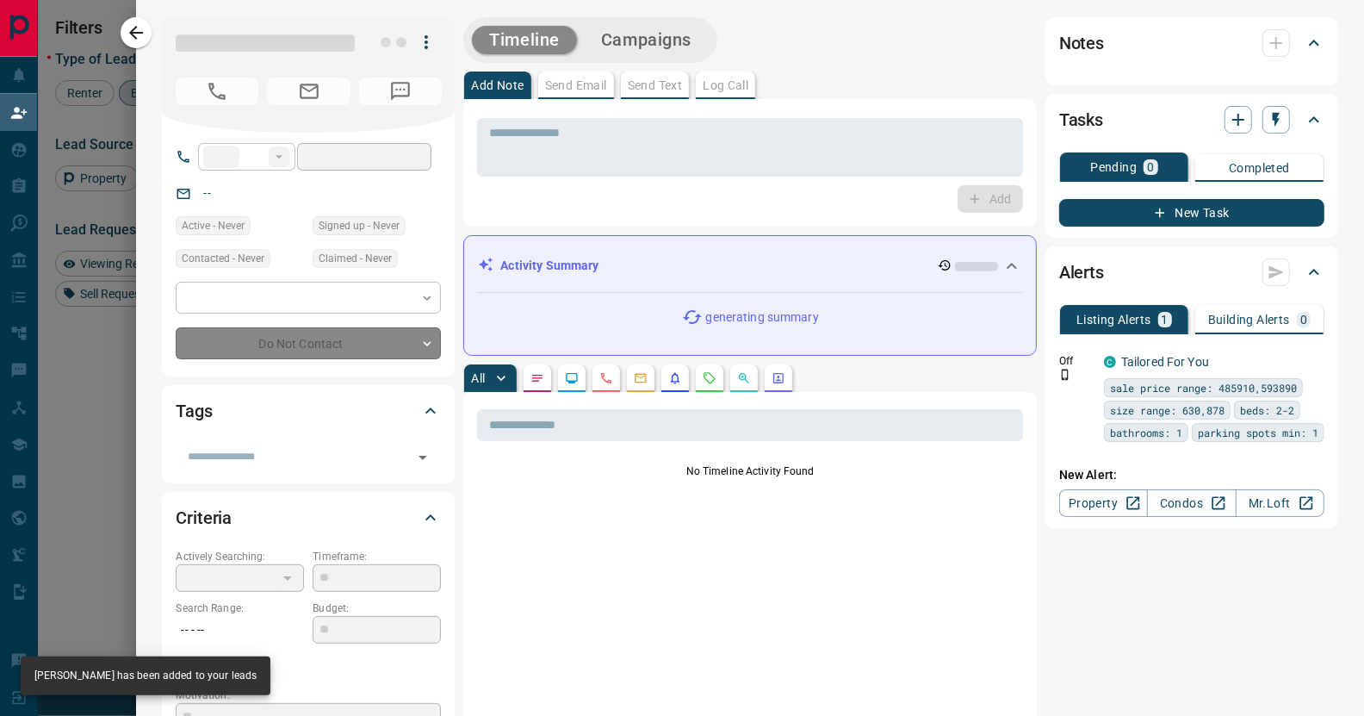
type input "**"
type input "**********"
type input "**"
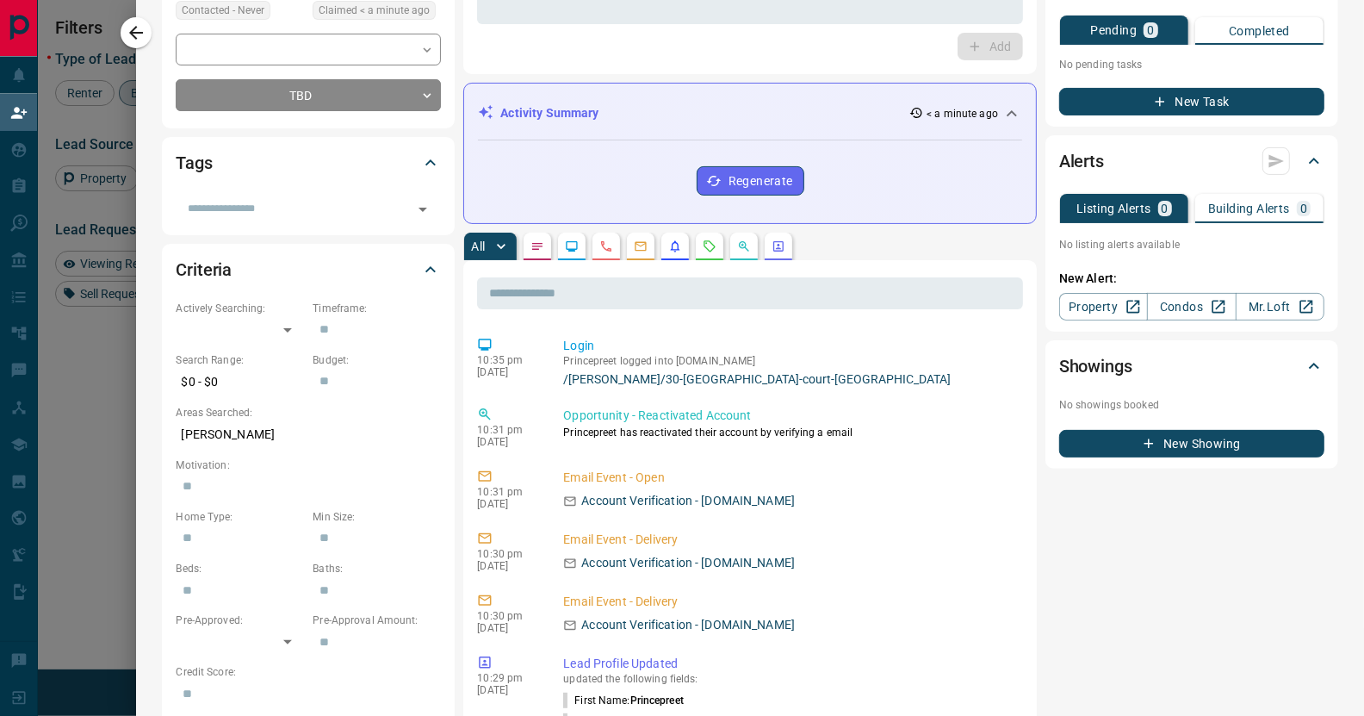
scroll to position [0, 0]
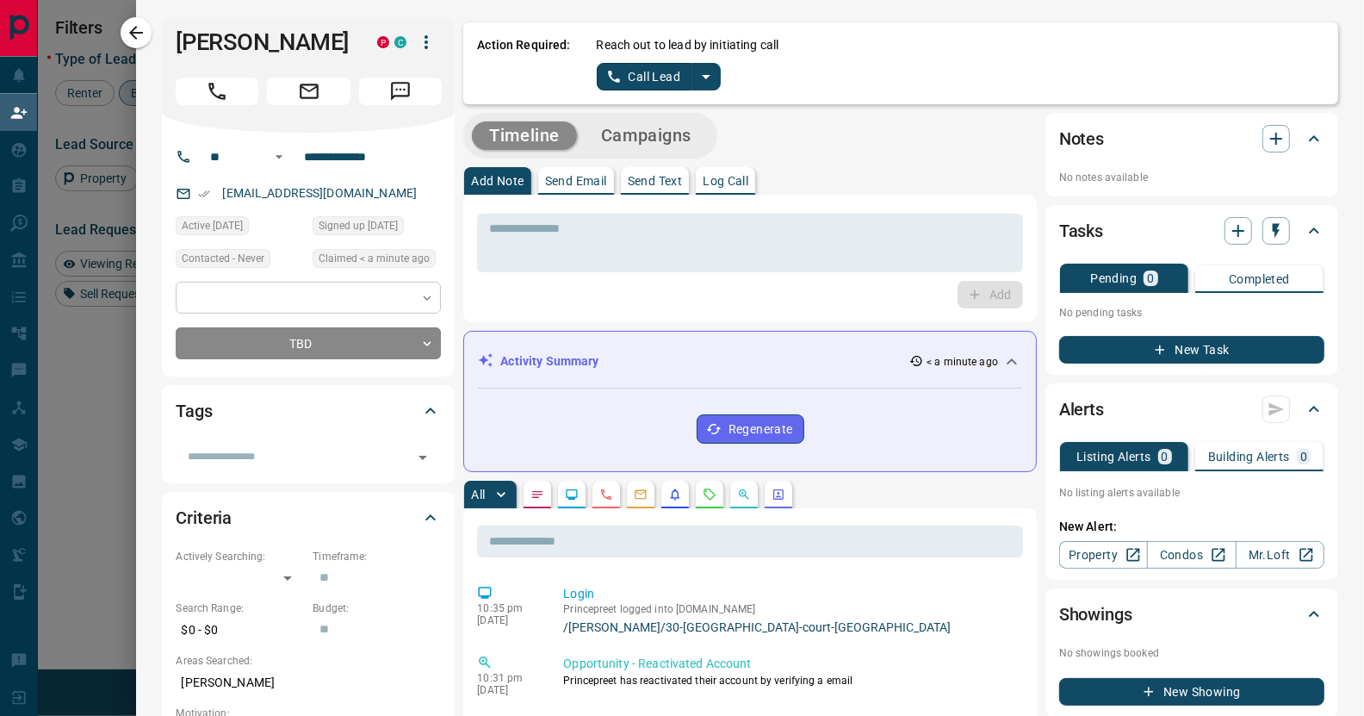
click at [365, 296] on body "Lead Transfers Claim Leads My Leads Tasks Opportunities Deals Campaigns Automat…" at bounding box center [682, 303] width 1364 height 607
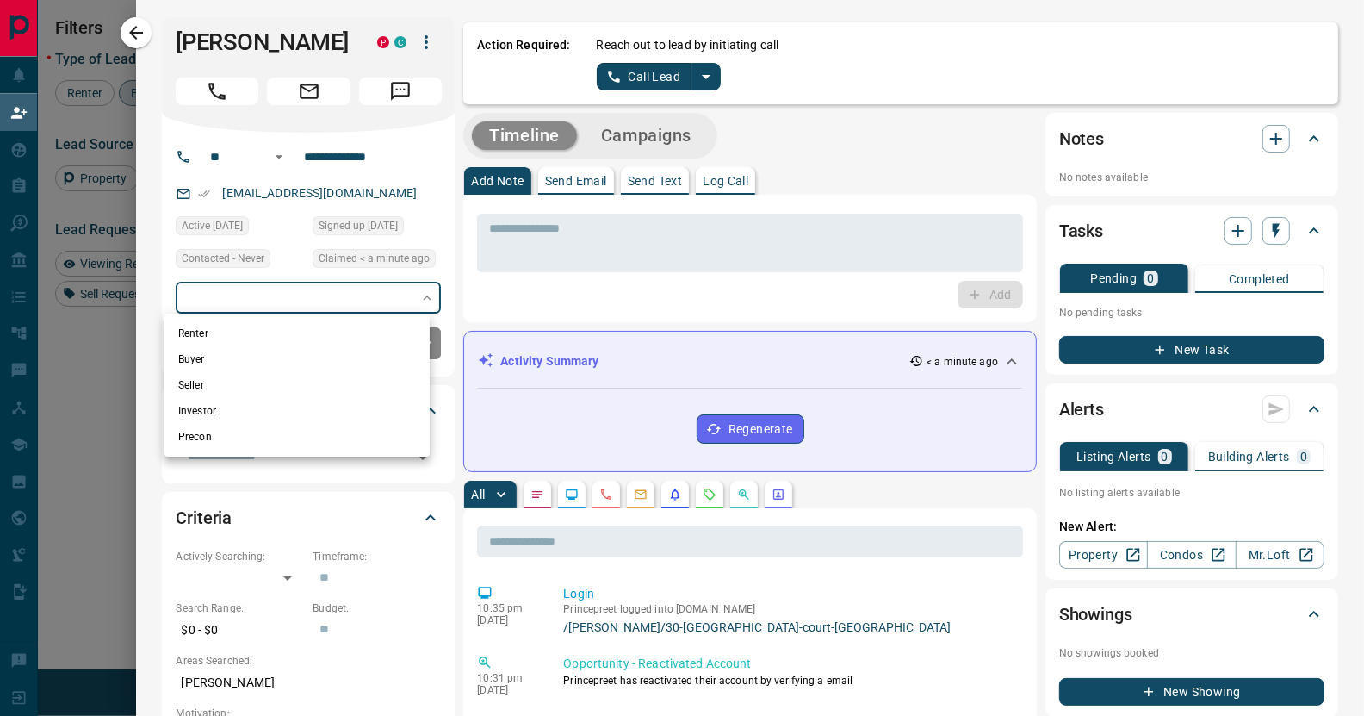
click at [276, 326] on li "Renter" at bounding box center [296, 333] width 265 height 26
type input "**********"
click at [151, 249] on div at bounding box center [682, 358] width 1364 height 716
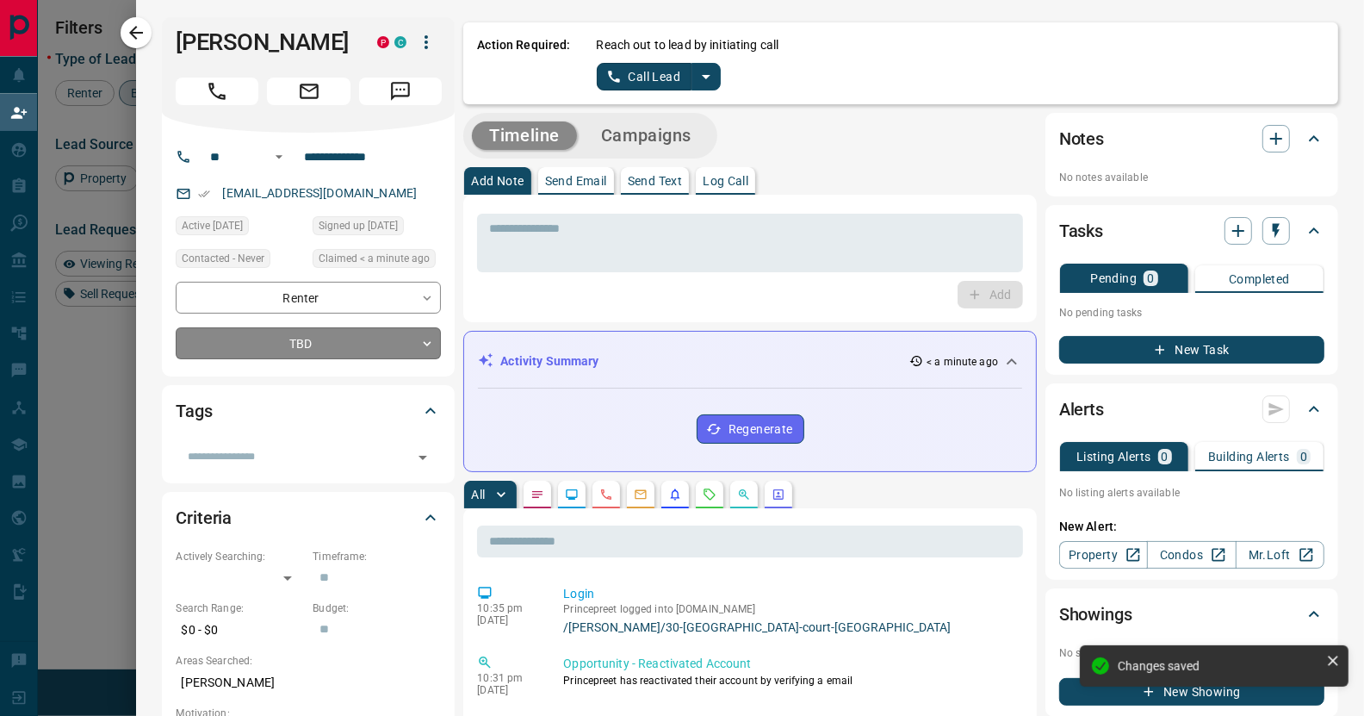
click at [279, 340] on body "Lead Transfers Claim Leads My Leads Tasks Opportunities Deals Campaigns Automat…" at bounding box center [682, 303] width 1364 height 607
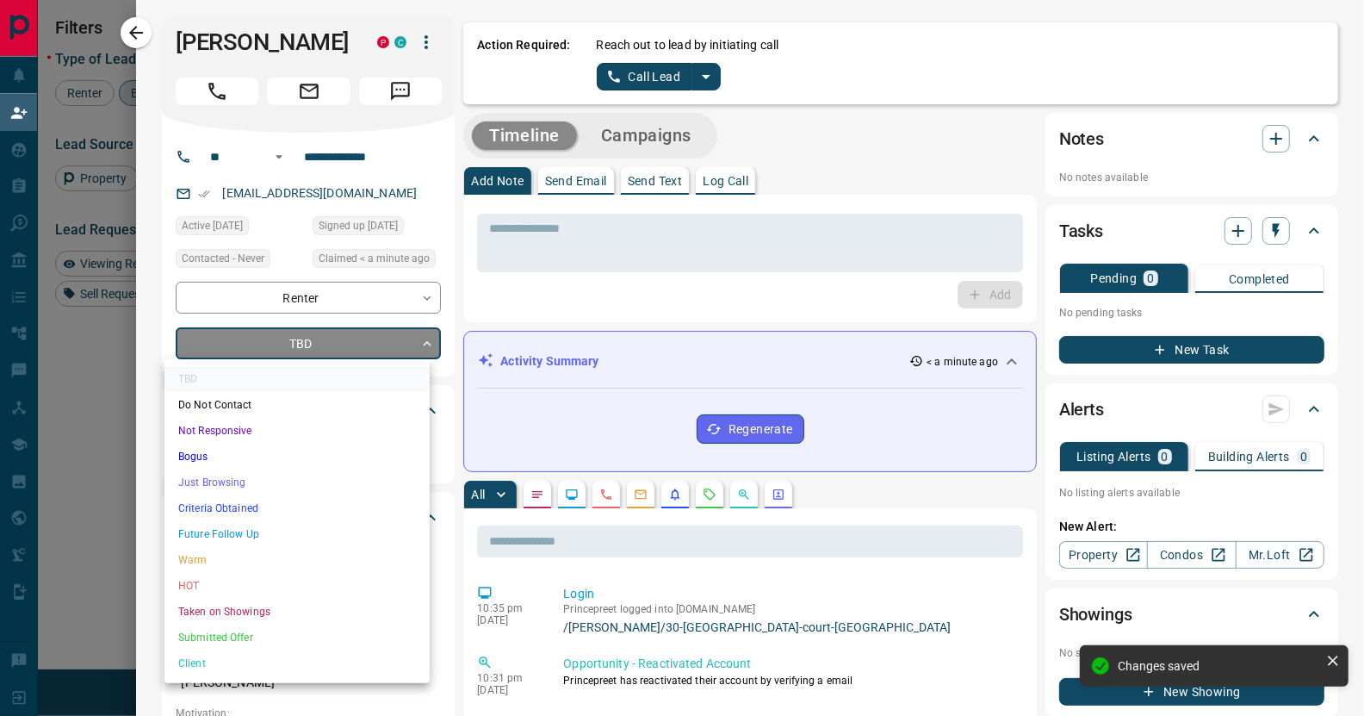
click at [288, 538] on li "Future Follow Up" at bounding box center [296, 534] width 265 height 26
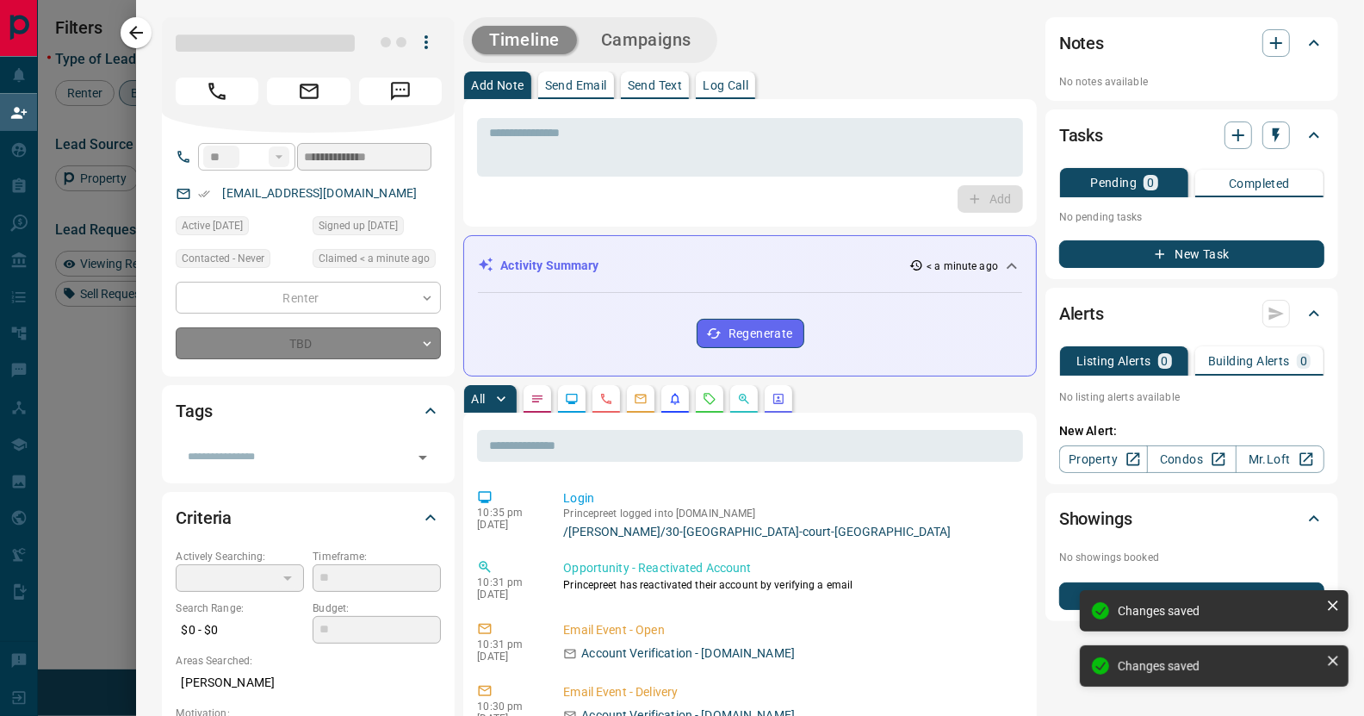
type input "*"
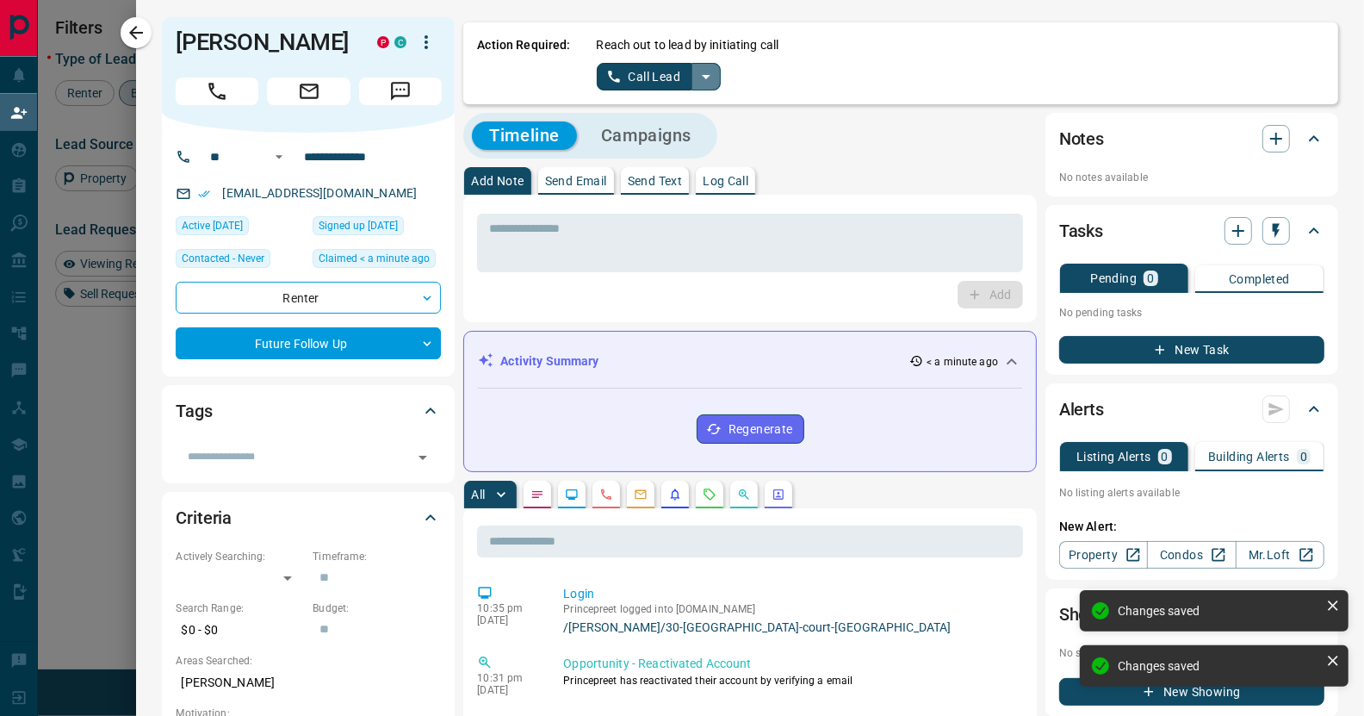
click at [700, 67] on icon "split button" at bounding box center [706, 76] width 21 height 21
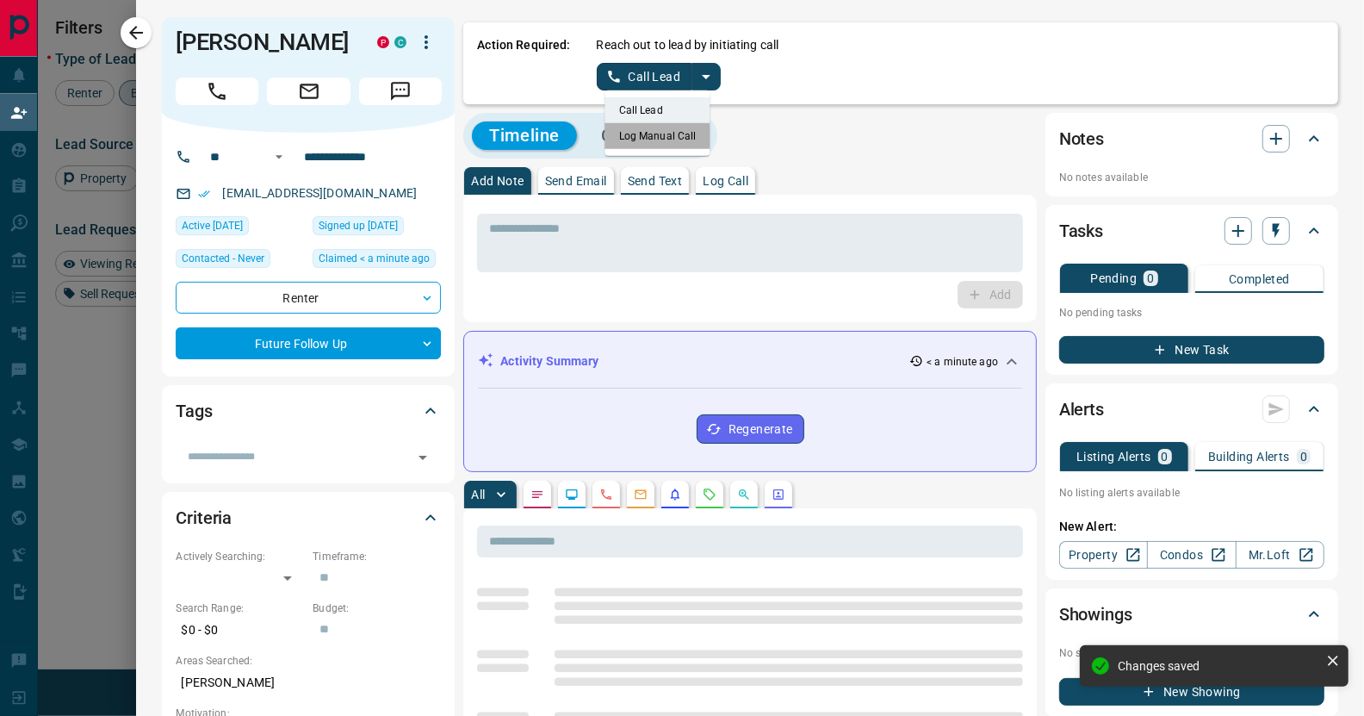
drag, startPoint x: 635, startPoint y: 141, endPoint x: 626, endPoint y: 117, distance: 25.9
click at [635, 140] on li "Log Manual Call" at bounding box center [657, 136] width 105 height 26
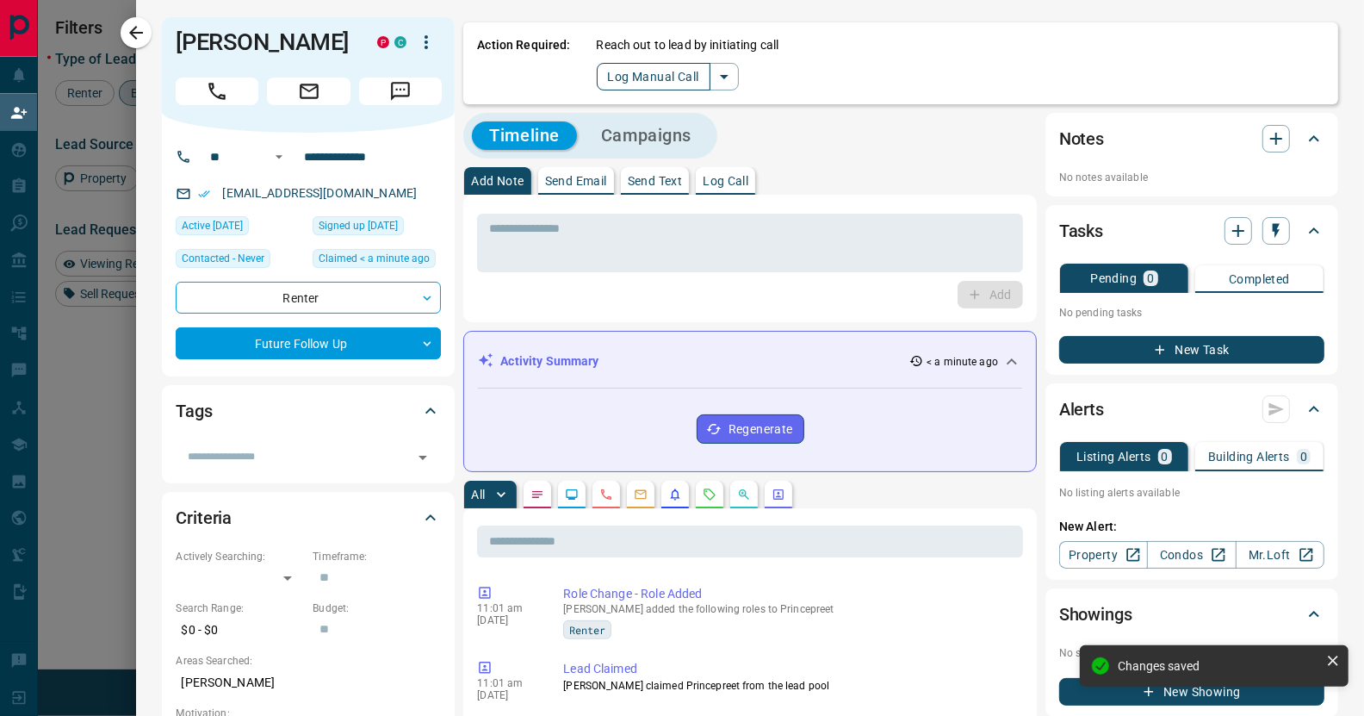
click at [620, 81] on button "Log Manual Call" at bounding box center [654, 77] width 114 height 28
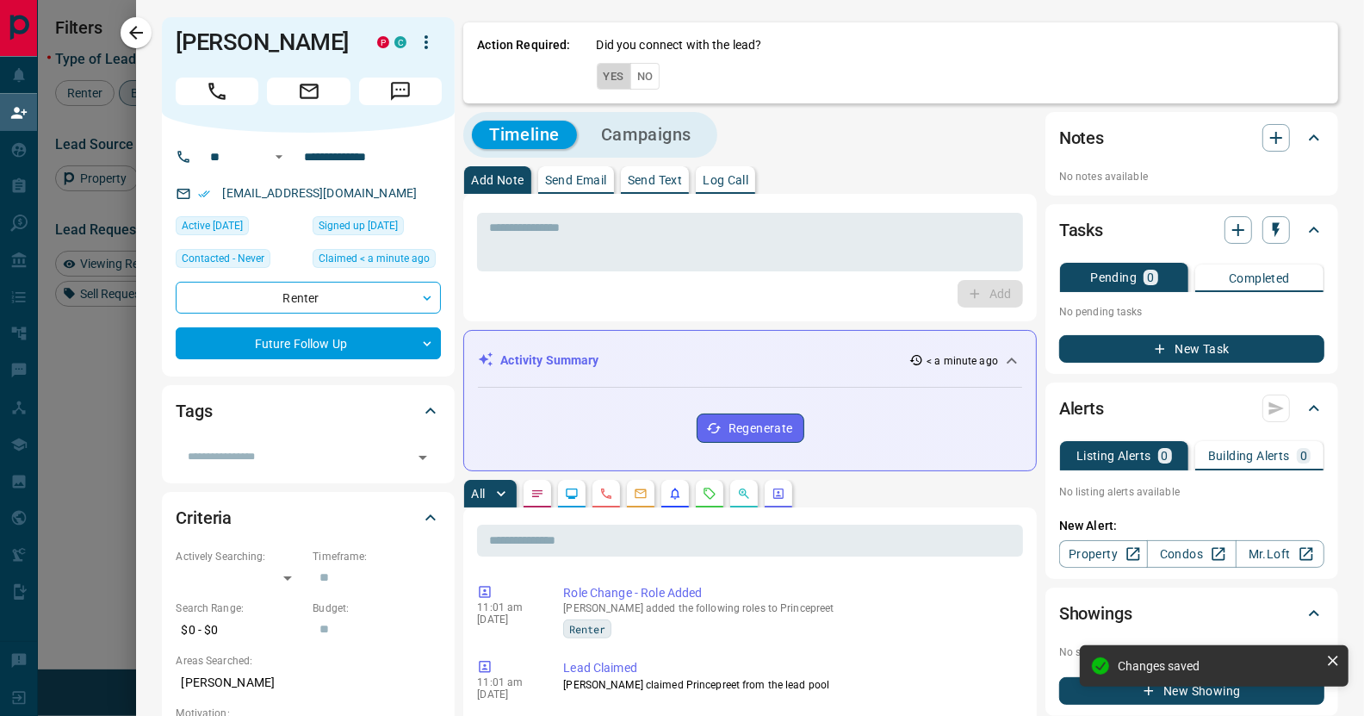
click at [601, 79] on button "Yes" at bounding box center [614, 76] width 34 height 27
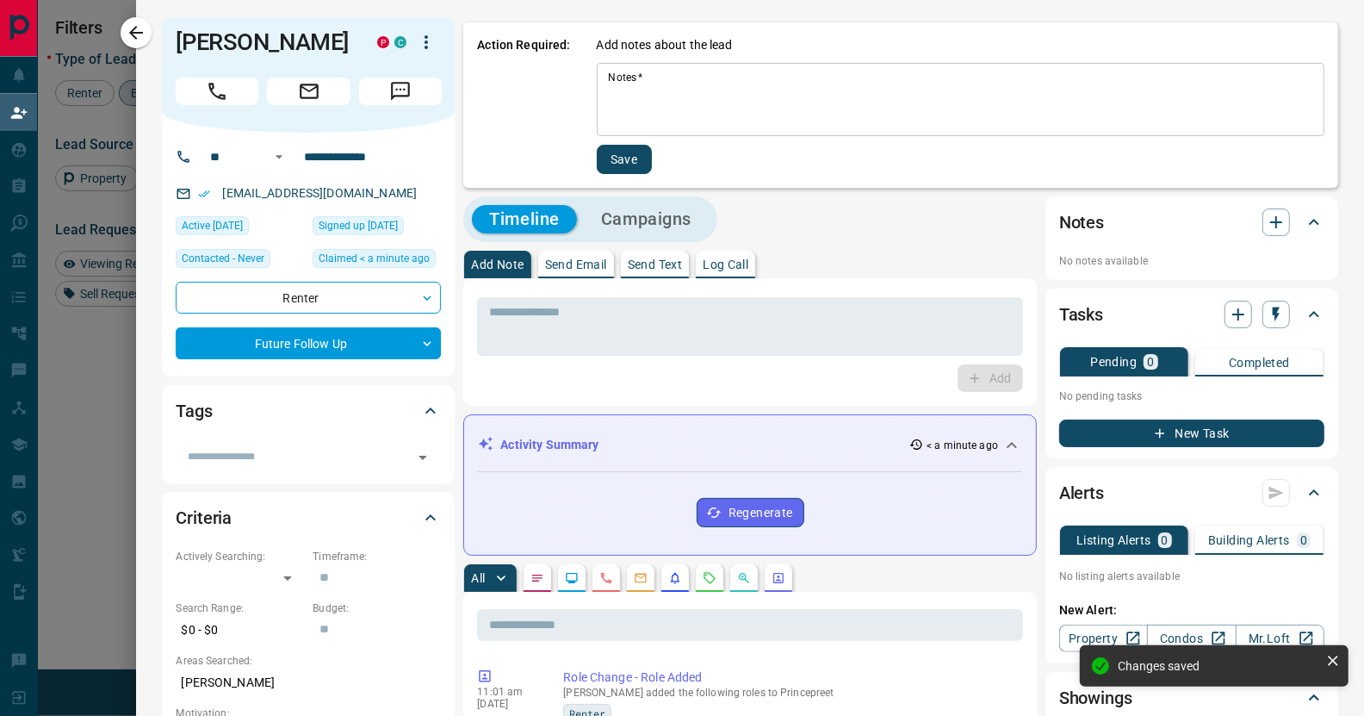
click at [661, 98] on textarea "Notes   *" at bounding box center [960, 100] width 703 height 59
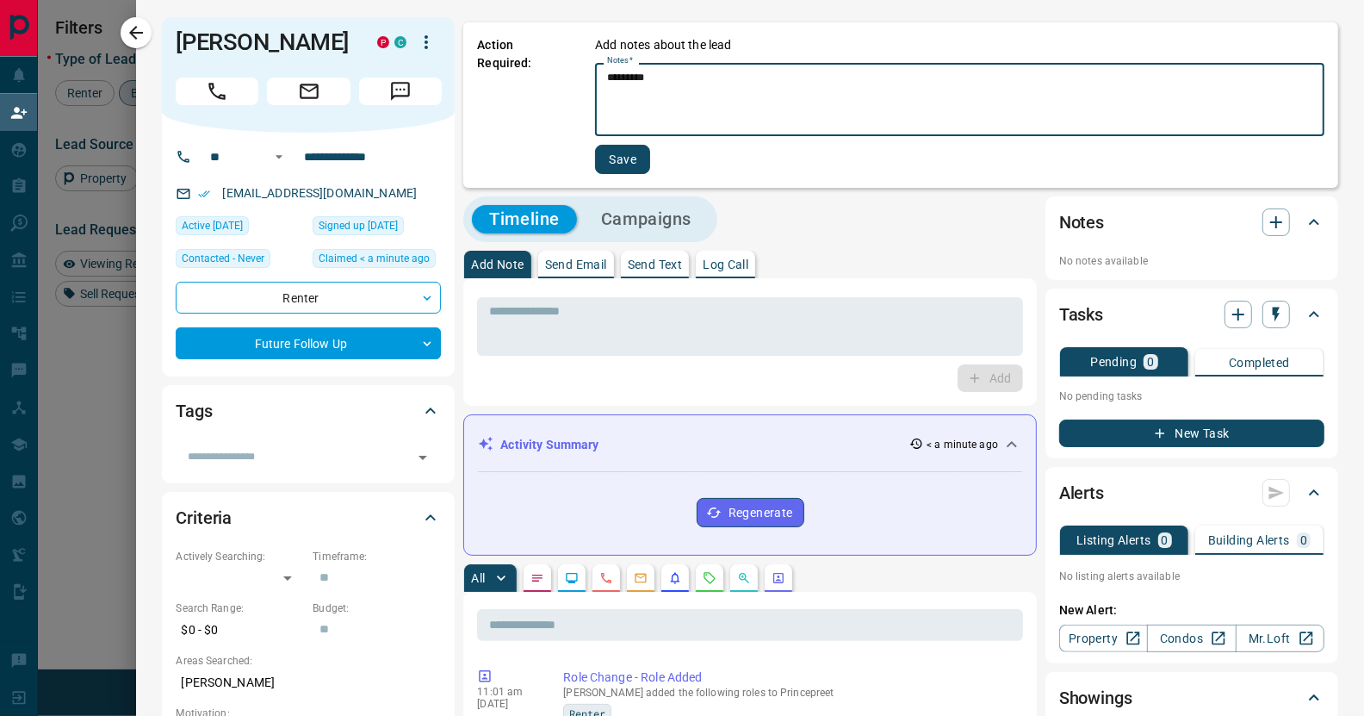
type textarea "*********"
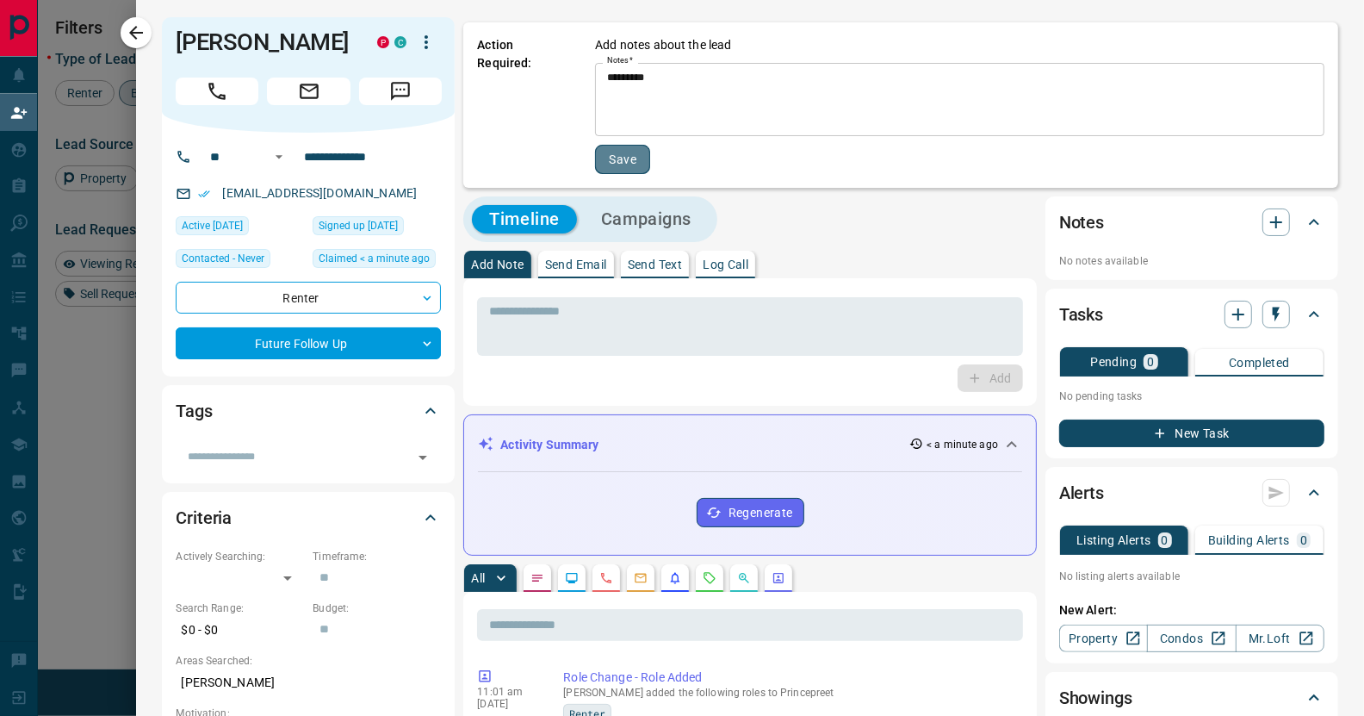
click at [623, 146] on button "Save" at bounding box center [622, 159] width 55 height 29
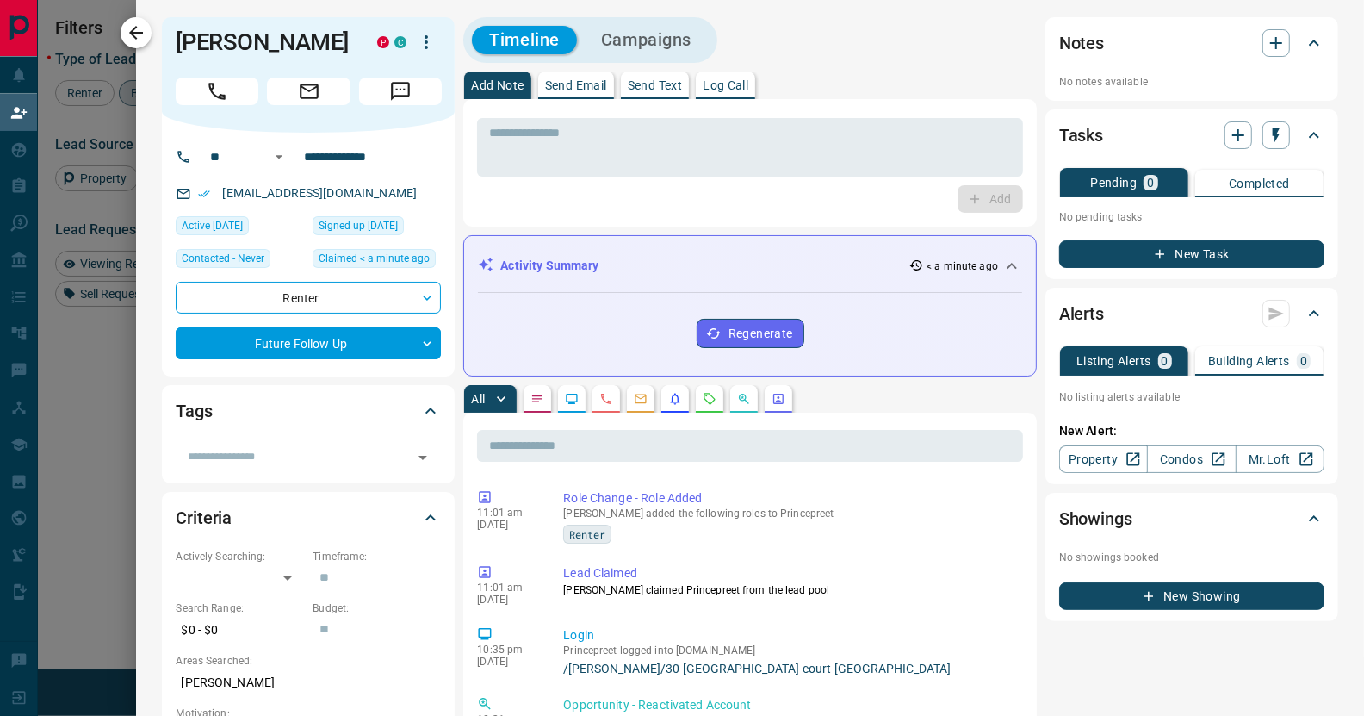
click at [136, 31] on icon "button" at bounding box center [136, 32] width 21 height 21
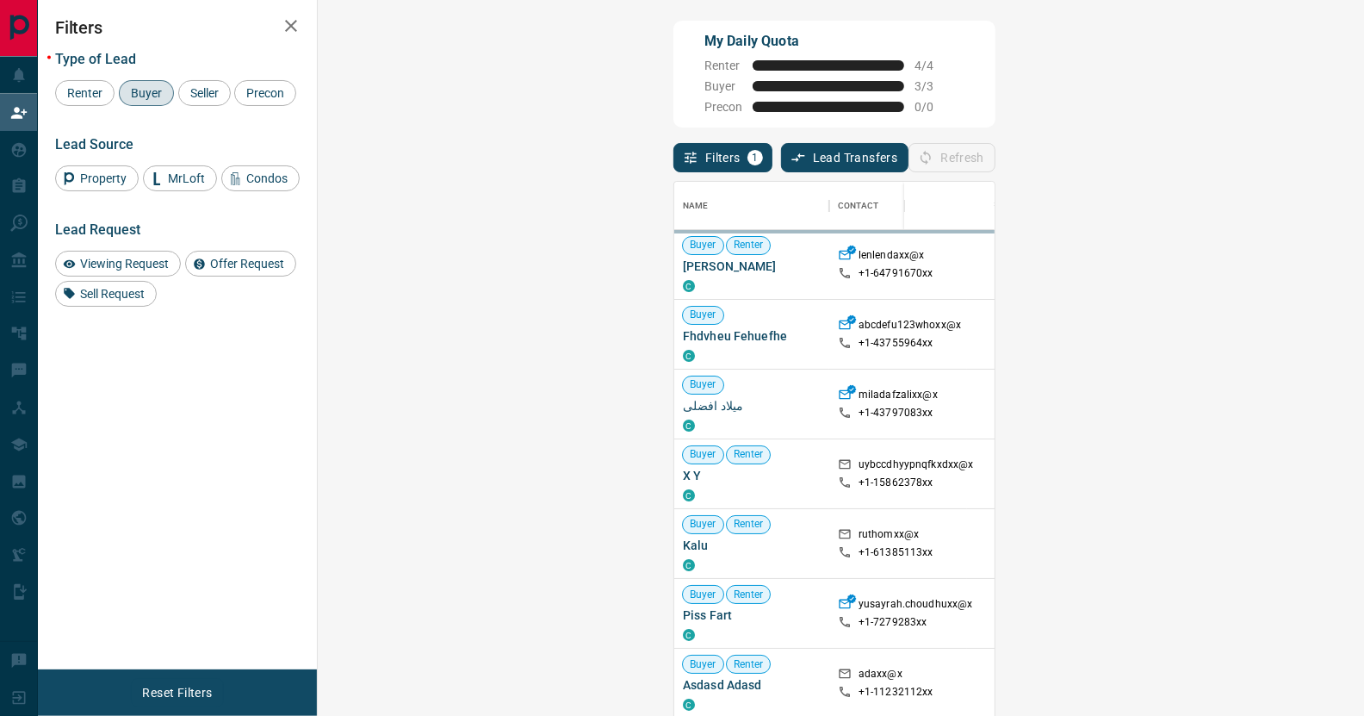
scroll to position [533, 997]
